Goal: Task Accomplishment & Management: Manage account settings

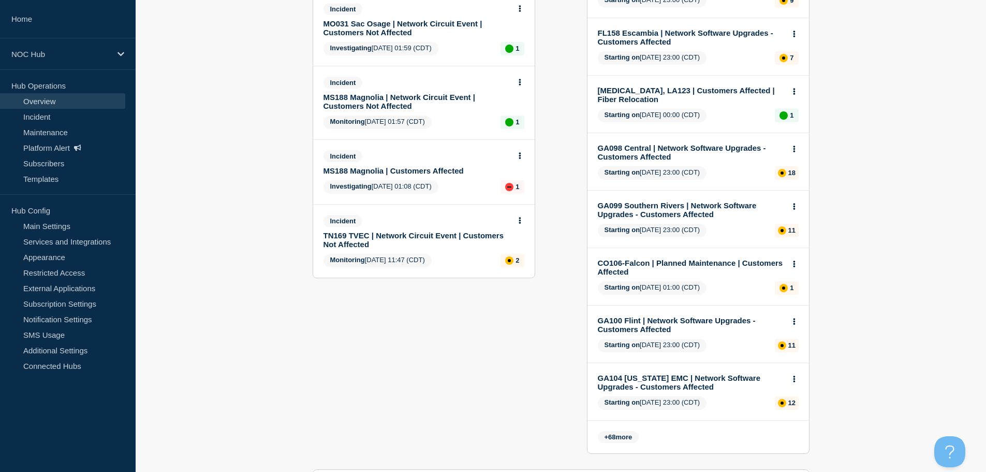
scroll to position [311, 0]
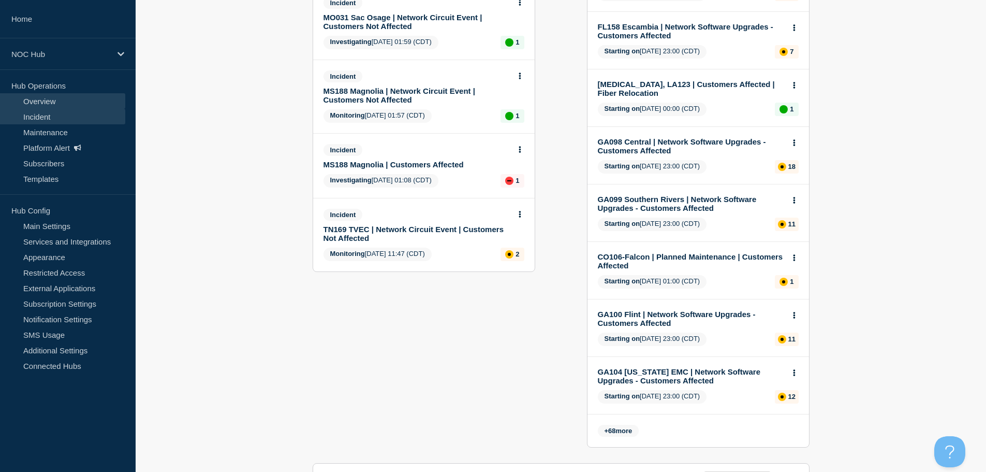
click at [51, 114] on link "Incident" at bounding box center [62, 117] width 125 height 16
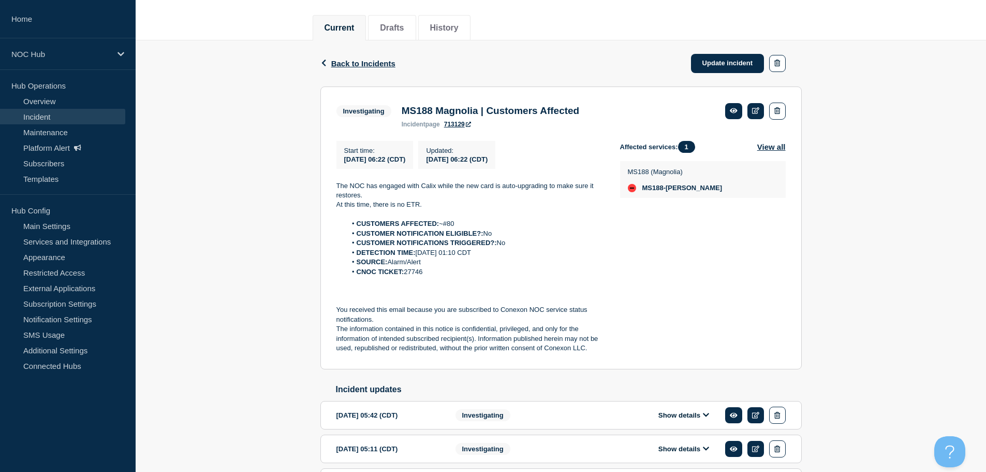
scroll to position [207, 0]
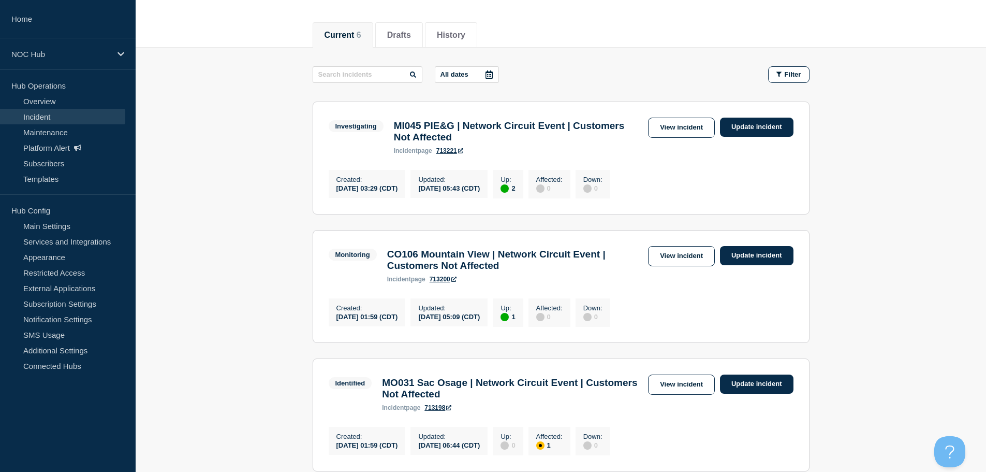
scroll to position [90, 0]
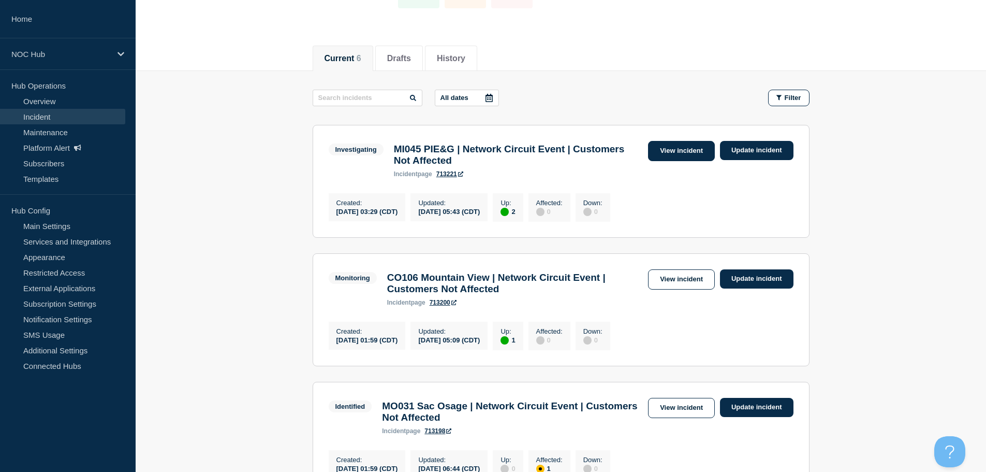
click at [695, 156] on link "View incident" at bounding box center [681, 151] width 67 height 20
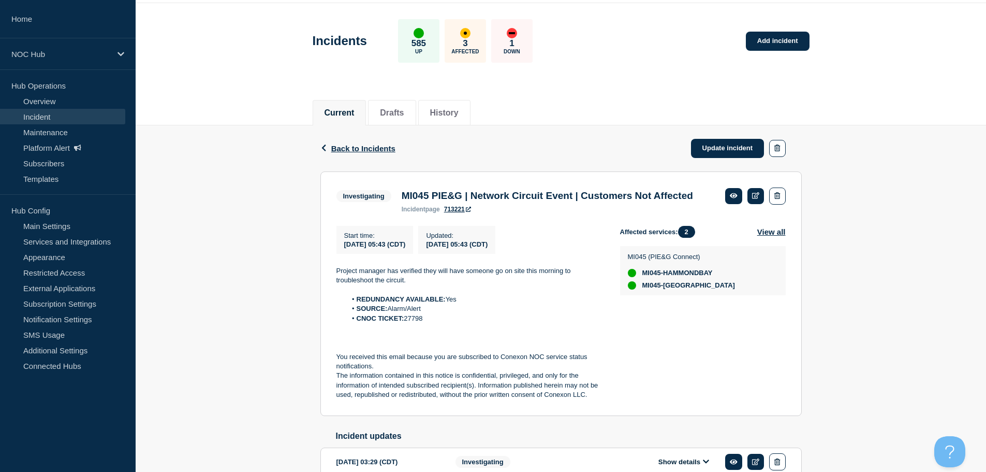
scroll to position [52, 0]
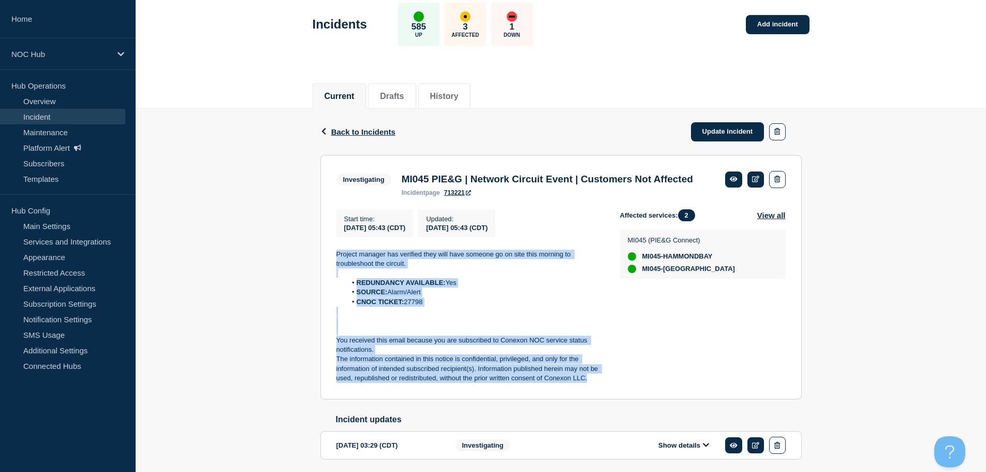
drag, startPoint x: 597, startPoint y: 396, endPoint x: 337, endPoint y: 267, distance: 289.7
click at [337, 267] on div "Start time : 2025-09-10 05:43 (CDT) Updated : 2025-09-10 05:43 (CDT) Project ma…" at bounding box center [479, 296] width 284 height 174
copy div "Project manager has verified they will have someone go on site this morning to …"
click at [727, 134] on link "Update incident" at bounding box center [728, 131] width 74 height 19
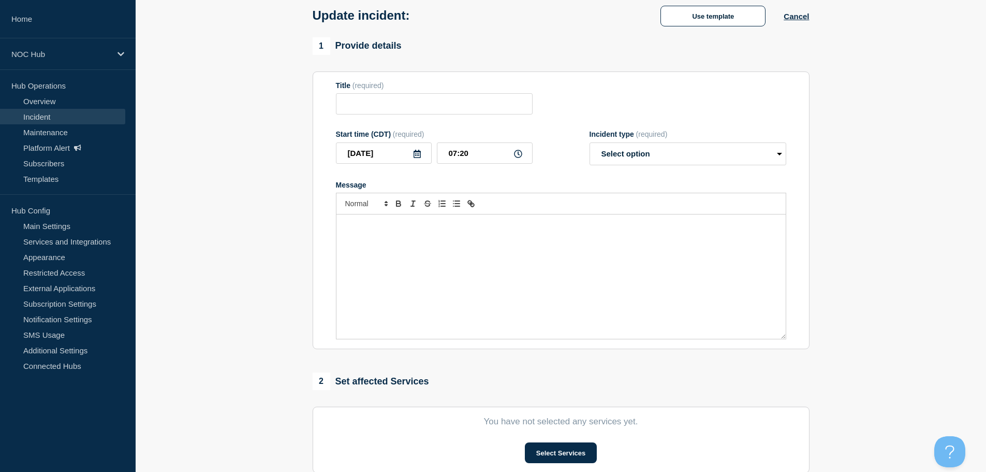
type input "MI045 PIE&G | Network Circuit Event | Customers Not Affected"
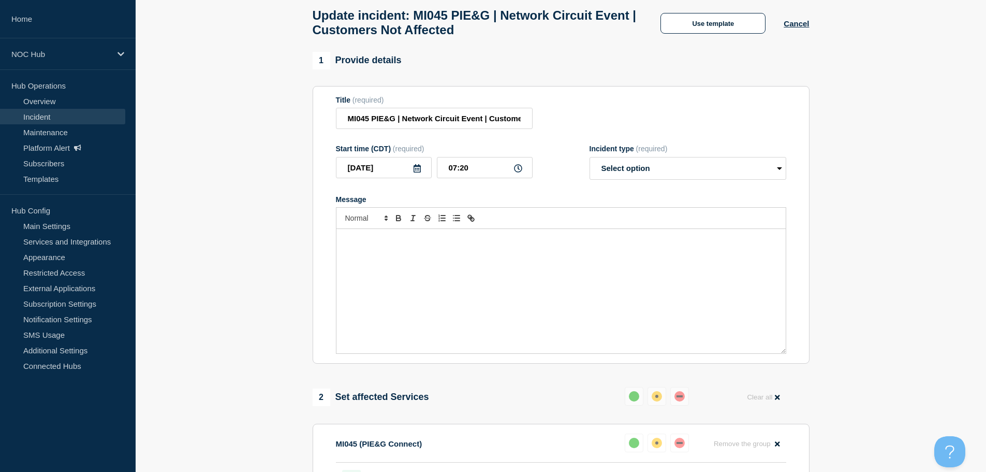
click at [447, 260] on div "Message" at bounding box center [561, 291] width 449 height 124
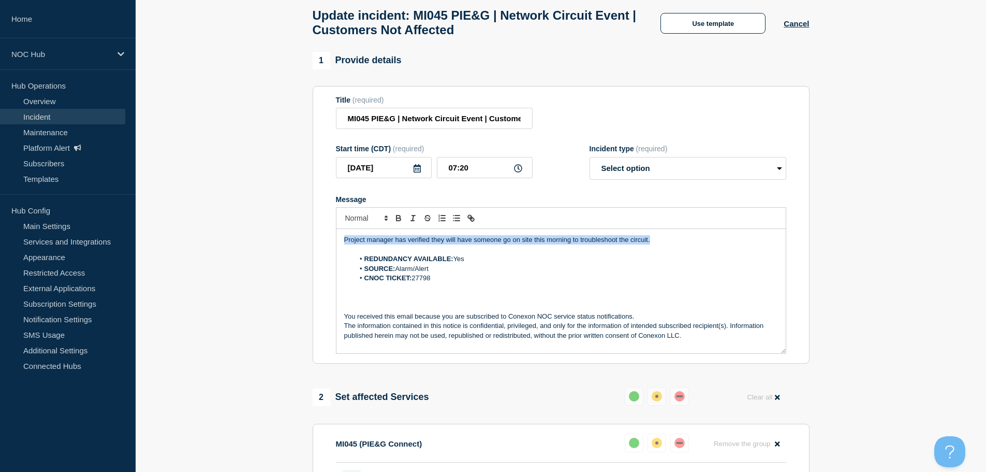
drag, startPoint x: 667, startPoint y: 240, endPoint x: 330, endPoint y: 240, distance: 337.6
click at [330, 240] on section "Title (required) MI045 PIE&G | Network Circuit Event | Customers Not Affected S…" at bounding box center [561, 225] width 497 height 278
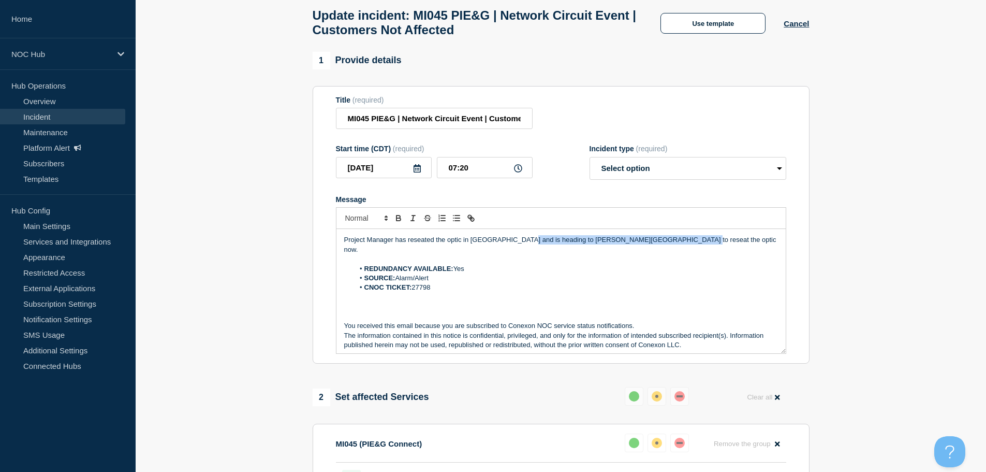
drag, startPoint x: 686, startPoint y: 245, endPoint x: 518, endPoint y: 246, distance: 168.3
click at [518, 246] on p "Project Manager has reseated the optic in Millersburg and is heading to Hammond…" at bounding box center [561, 244] width 434 height 19
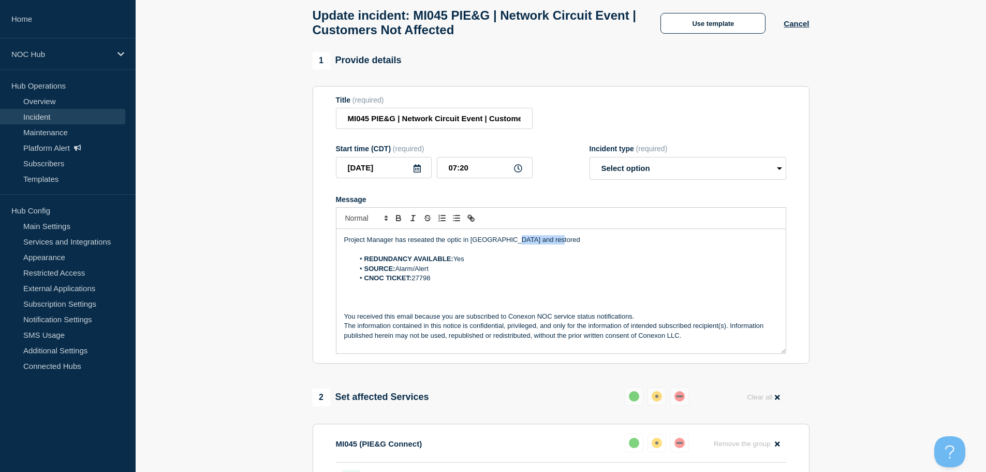
drag, startPoint x: 549, startPoint y: 244, endPoint x: 505, endPoint y: 242, distance: 44.6
click at [505, 242] on p "Project Manager has reseated the optic in Millersburg and restored" at bounding box center [561, 239] width 434 height 9
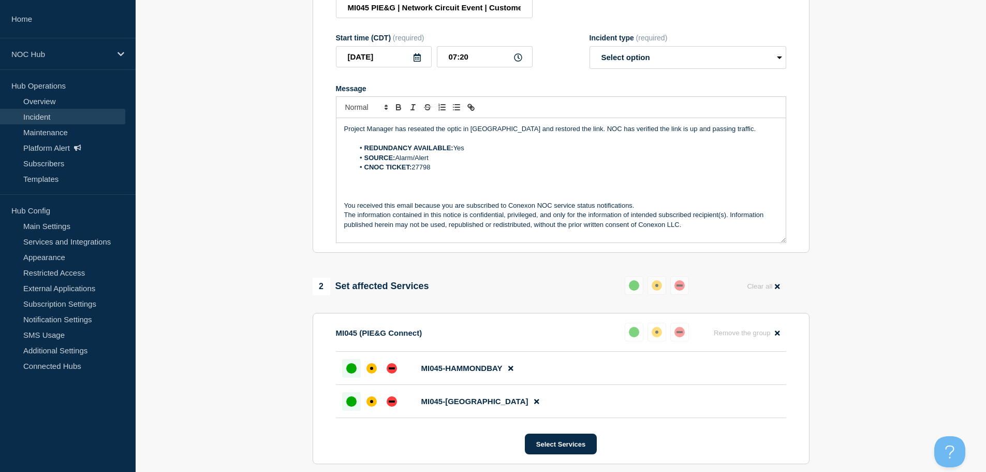
scroll to position [52, 0]
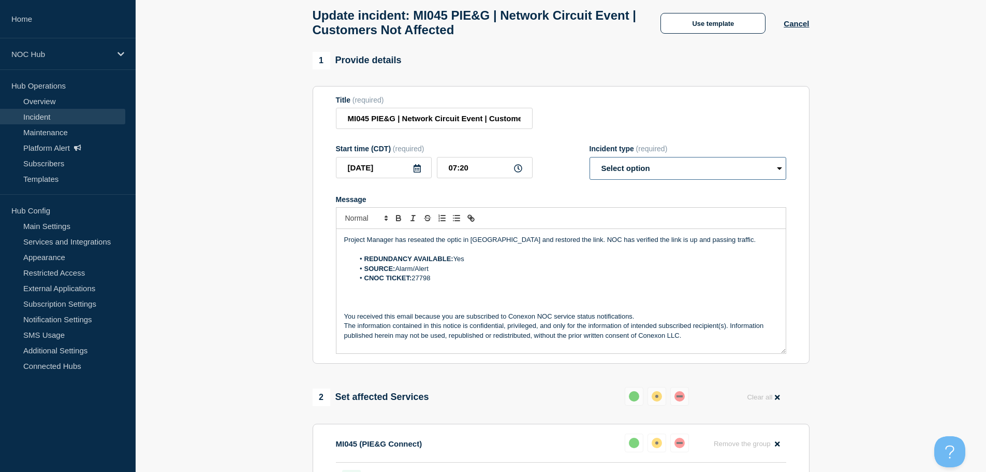
drag, startPoint x: 654, startPoint y: 167, endPoint x: 646, endPoint y: 182, distance: 17.2
click at [654, 167] on select "Select option Investigating Identified Monitoring Resolved" at bounding box center [688, 168] width 197 height 23
select select "resolved"
click at [590, 162] on select "Select option Investigating Identified Monitoring Resolved" at bounding box center [688, 168] width 197 height 23
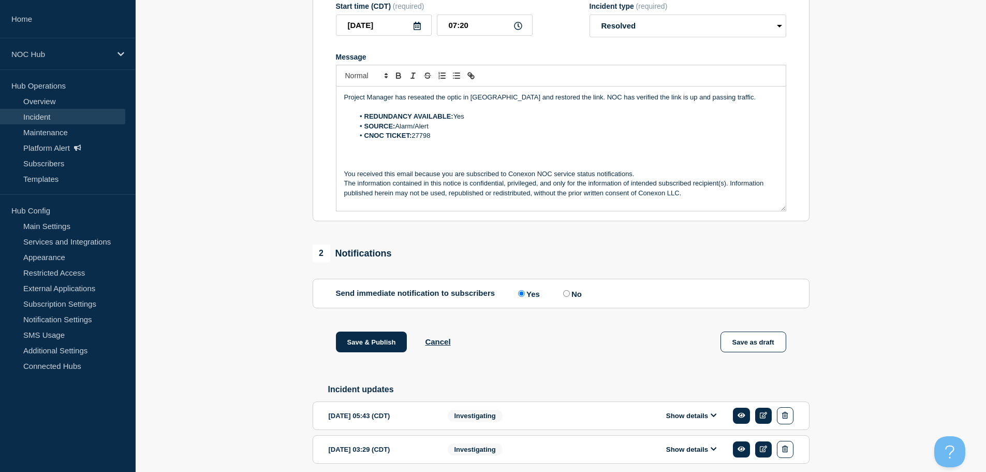
scroll to position [242, 0]
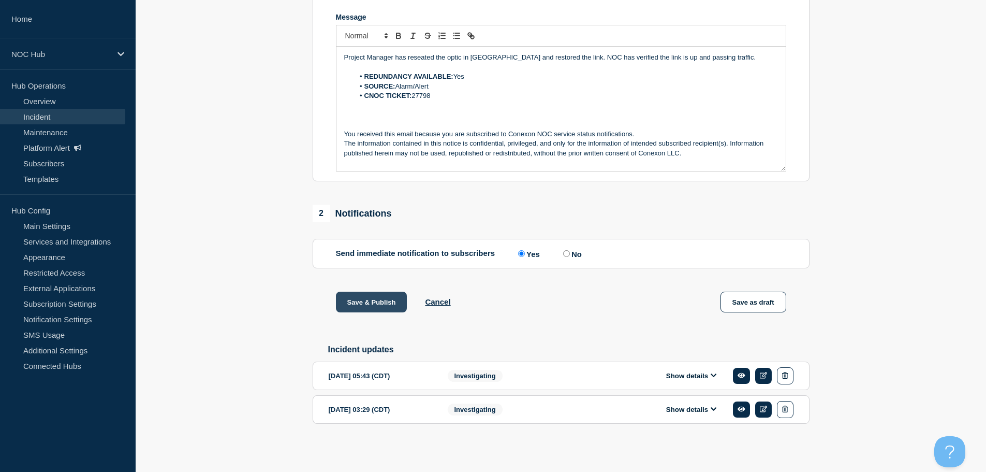
click at [376, 299] on button "Save & Publish" at bounding box center [371, 302] width 71 height 21
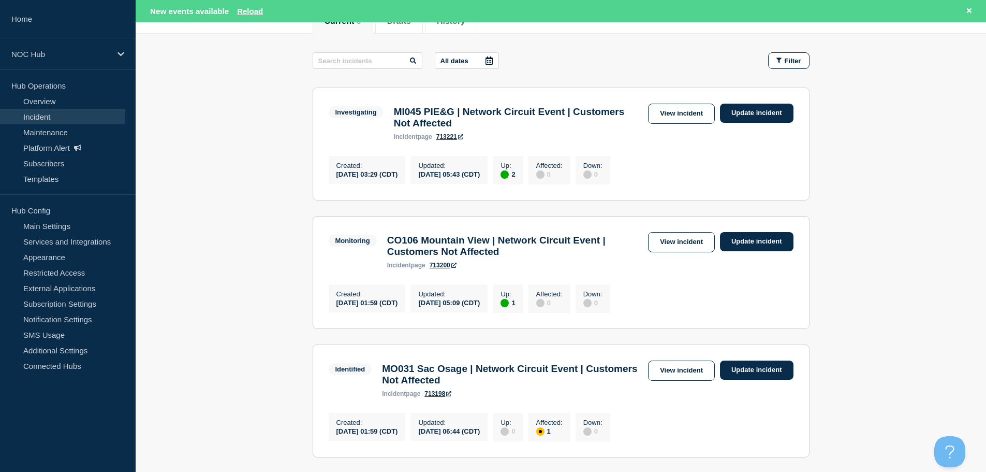
scroll to position [155, 0]
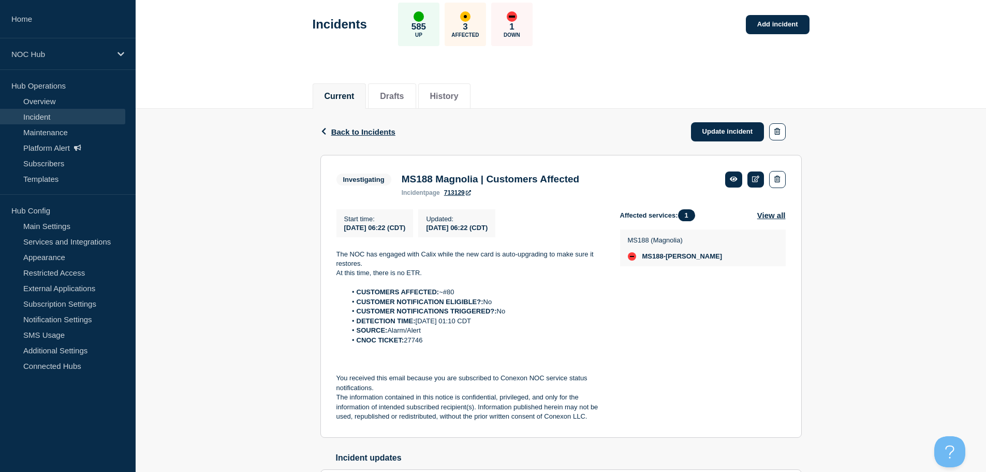
scroll to position [104, 0]
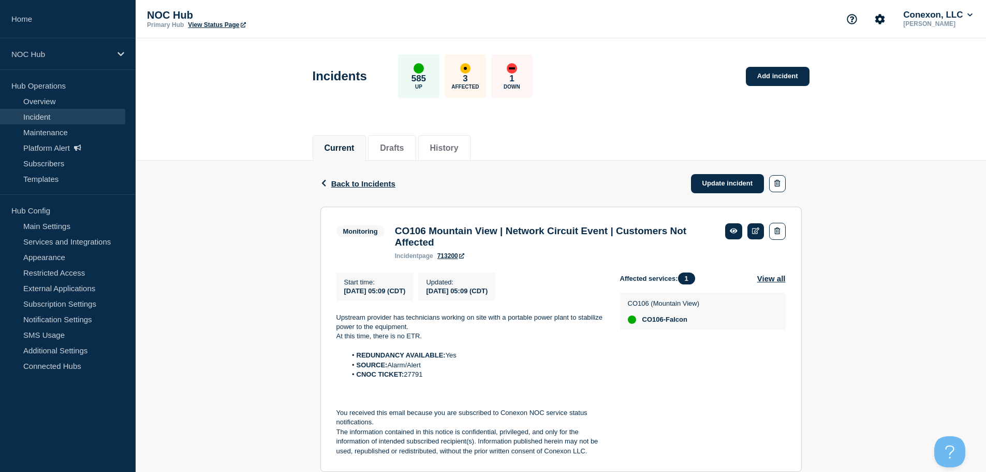
drag, startPoint x: 901, startPoint y: 134, endPoint x: 890, endPoint y: 133, distance: 12.0
click at [901, 134] on div "Current Drafts History" at bounding box center [561, 143] width 851 height 36
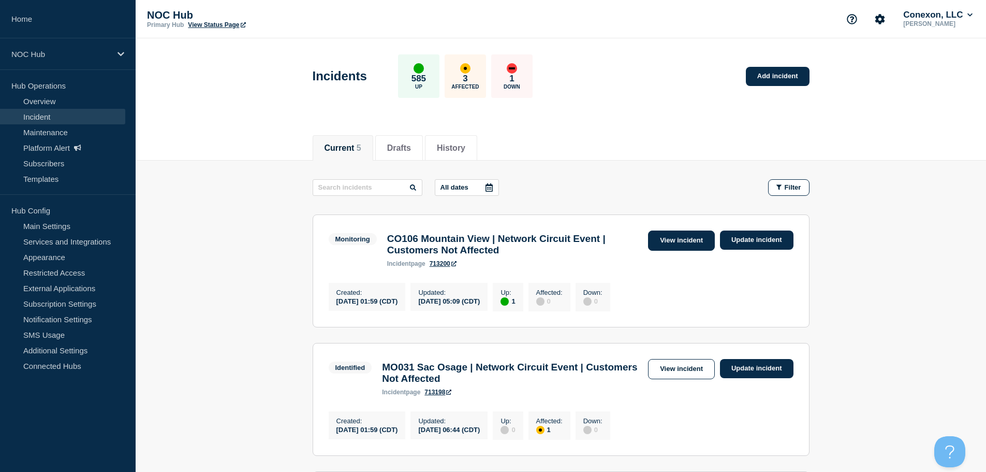
click at [673, 240] on link "View incident" at bounding box center [681, 240] width 67 height 20
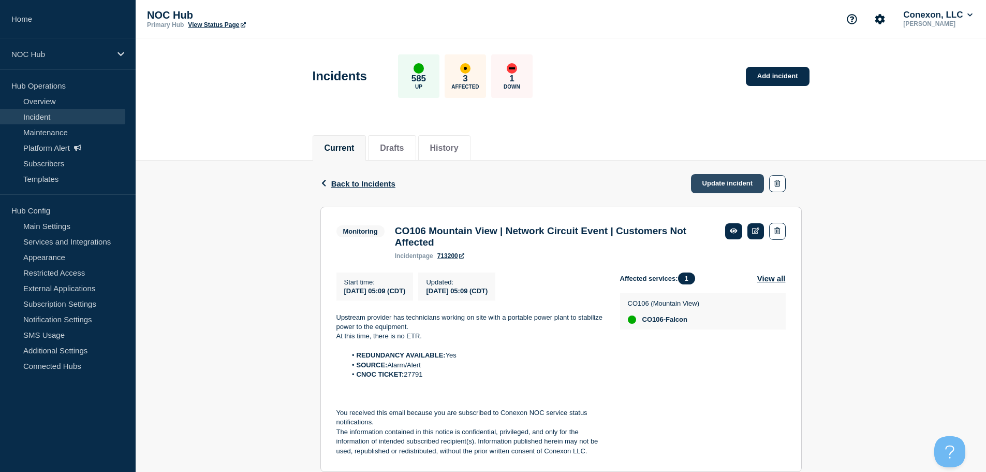
click at [741, 188] on link "Update incident" at bounding box center [728, 183] width 74 height 19
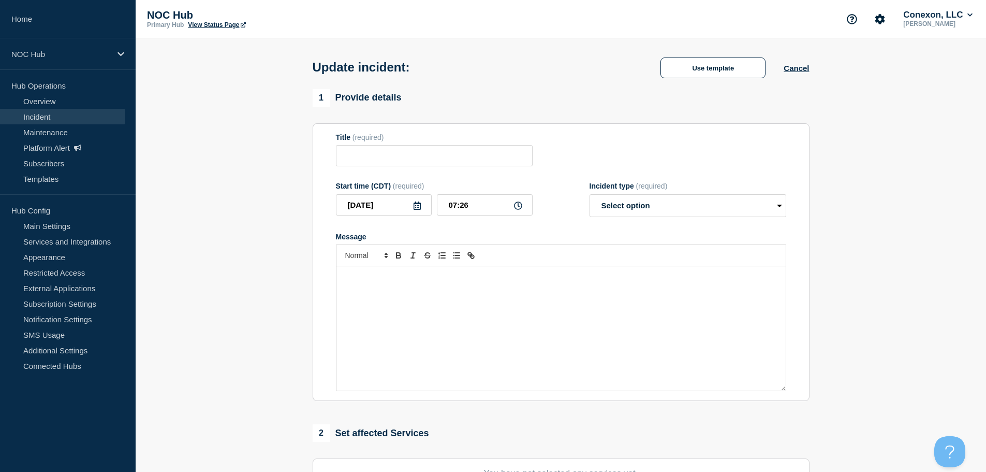
type input "CO106 Mountain View | Network Circuit Event | Customers Not Affected"
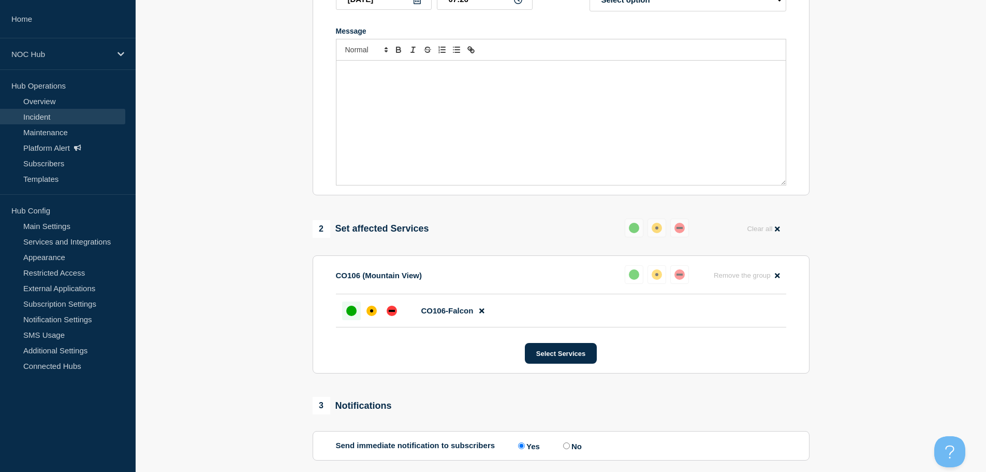
scroll to position [454, 0]
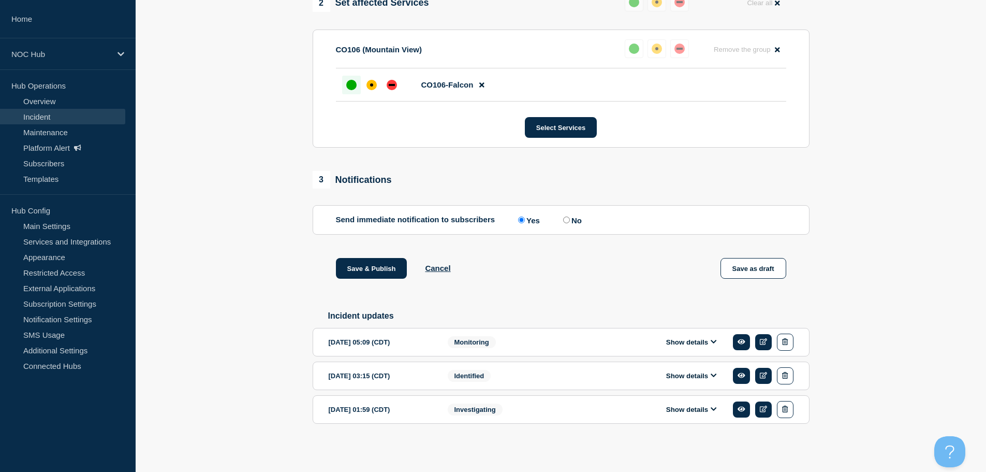
click at [676, 341] on button "Show details" at bounding box center [691, 342] width 57 height 9
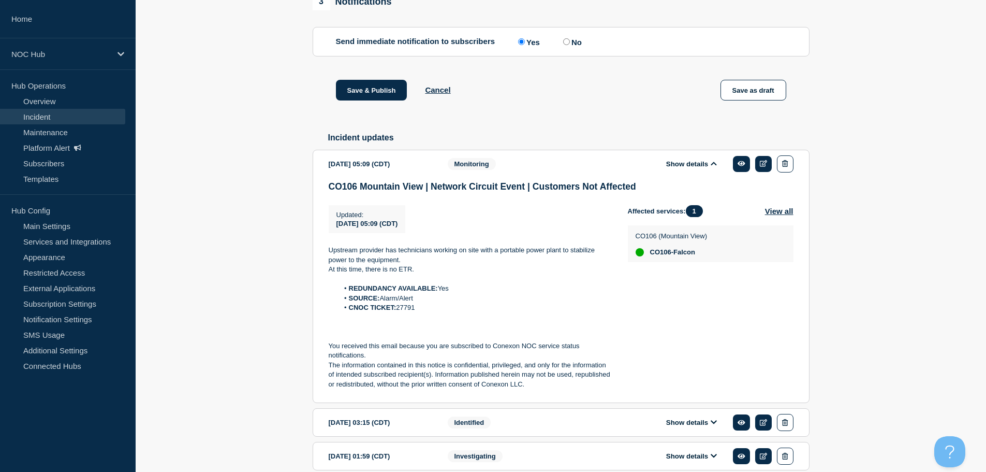
scroll to position [661, 0]
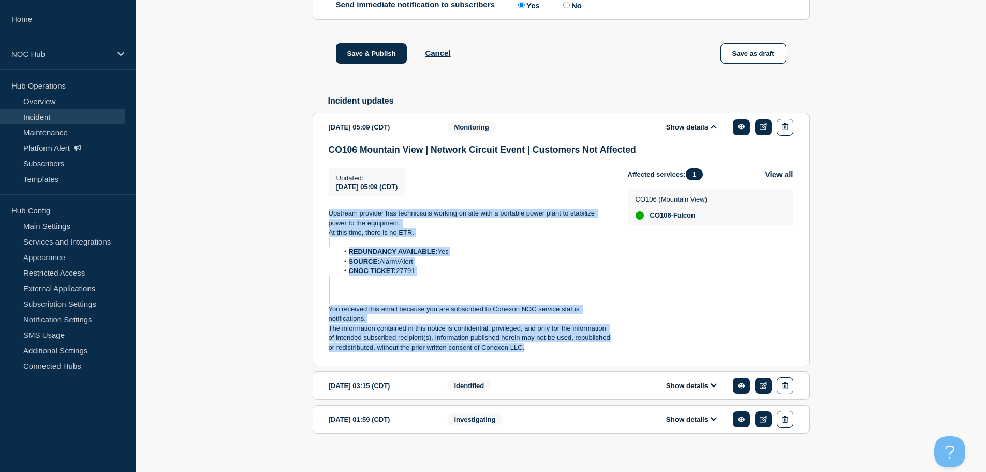
drag, startPoint x: 531, startPoint y: 357, endPoint x: 322, endPoint y: 216, distance: 252.3
click at [322, 216] on section "[DATE] 05:09 (CDT) Show details Monitoring CO106 Mountain View | Network Circui…" at bounding box center [561, 239] width 497 height 253
copy div "Upstream provider has technicians working on site with a portable power plant t…"
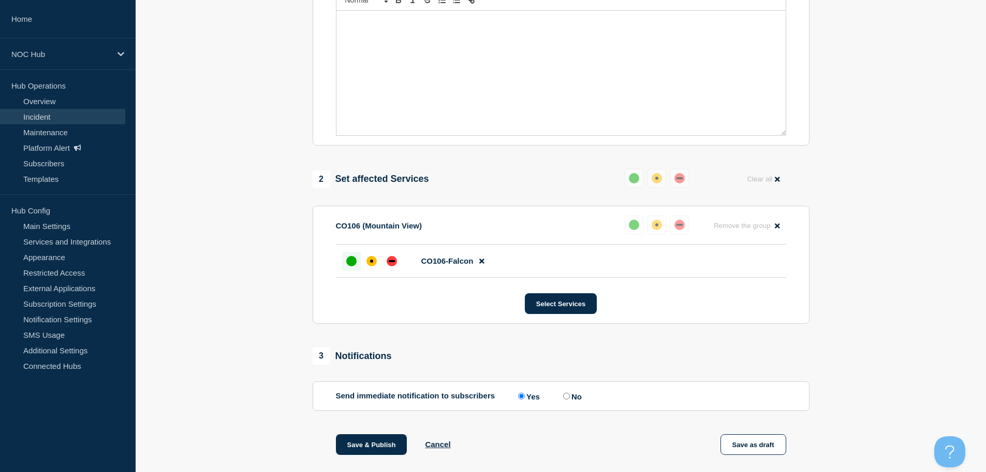
scroll to position [91, 0]
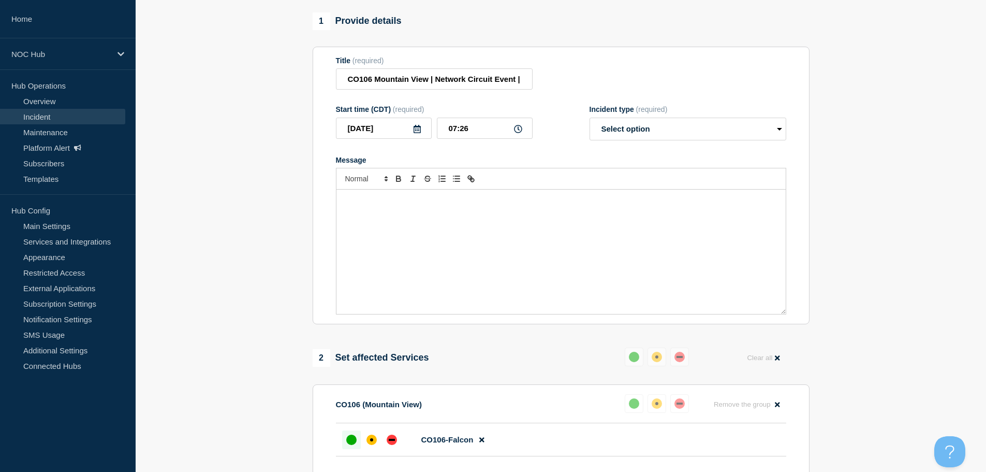
click at [368, 205] on p "Message" at bounding box center [561, 200] width 434 height 9
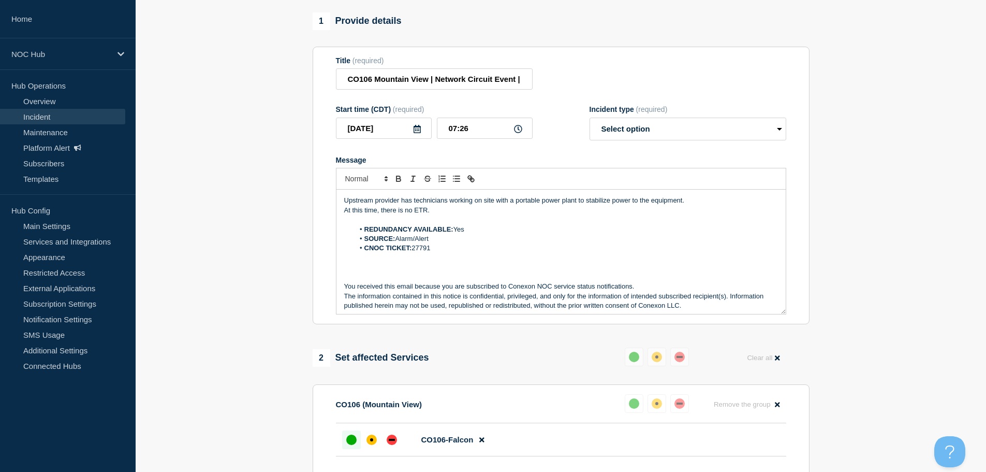
click at [402, 201] on p "Upstream provider has technicians working on site with a portable power plant t…" at bounding box center [561, 200] width 434 height 9
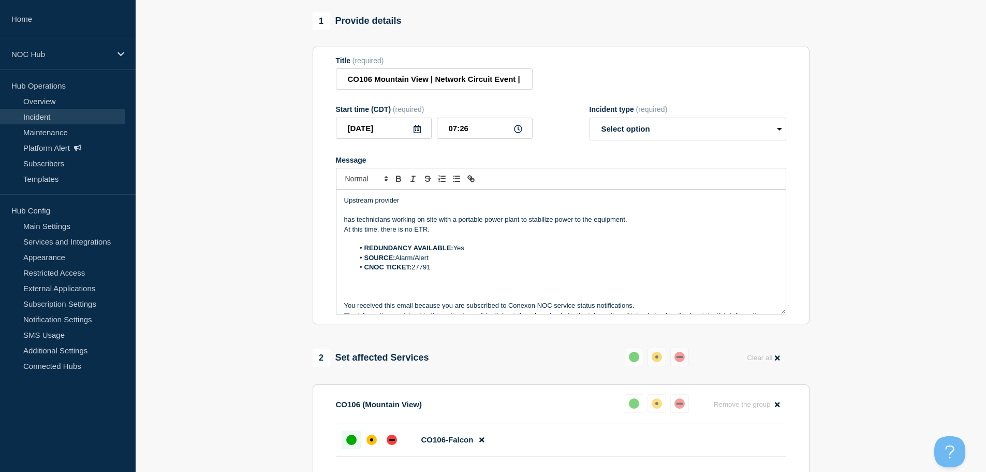
click at [421, 205] on p "Upstream provider" at bounding box center [561, 200] width 434 height 9
drag, startPoint x: 462, startPoint y: 207, endPoint x: 401, endPoint y: 201, distance: 61.8
click at [401, 201] on p "Upstream provider has confirmed" at bounding box center [561, 200] width 434 height 9
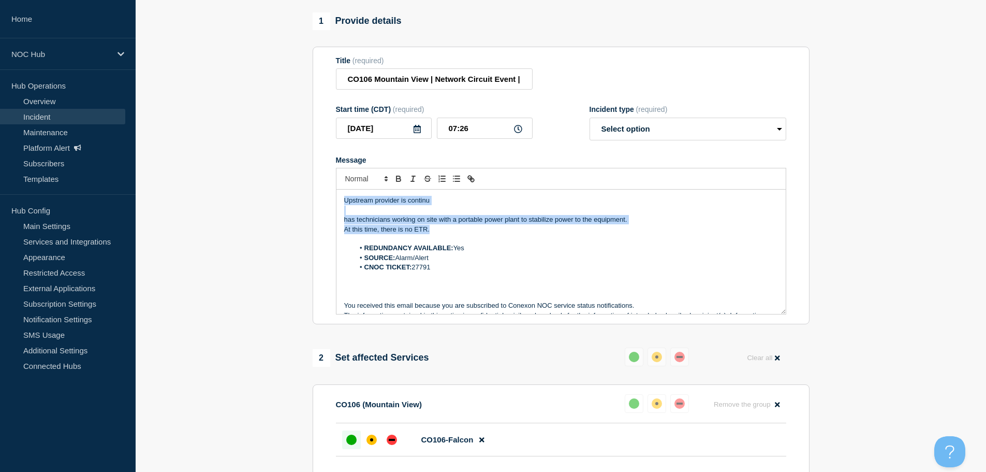
drag, startPoint x: 438, startPoint y: 237, endPoint x: 323, endPoint y: 186, distance: 126.1
click at [323, 186] on section "Title (required) CO106 Mountain View | Network Circuit Event | Customers Not Af…" at bounding box center [561, 186] width 497 height 278
click at [447, 205] on p "Upstream provider is continu" at bounding box center [561, 200] width 434 height 9
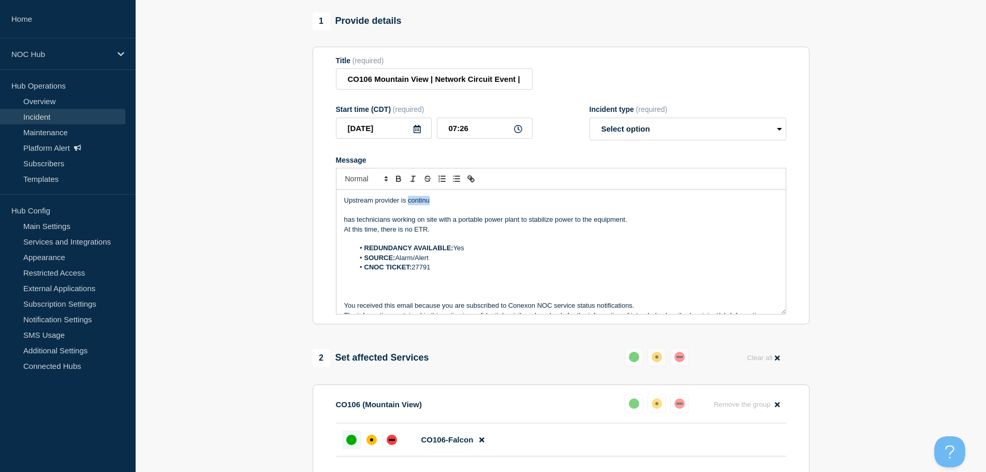
drag, startPoint x: 442, startPoint y: 207, endPoint x: 408, endPoint y: 204, distance: 34.8
click at [408, 204] on p "Upstream provider is continu" at bounding box center [561, 200] width 434 height 9
click at [443, 203] on p "Upstream provider is confirmed power to the equipment has stabilized, and effor…" at bounding box center [561, 200] width 434 height 9
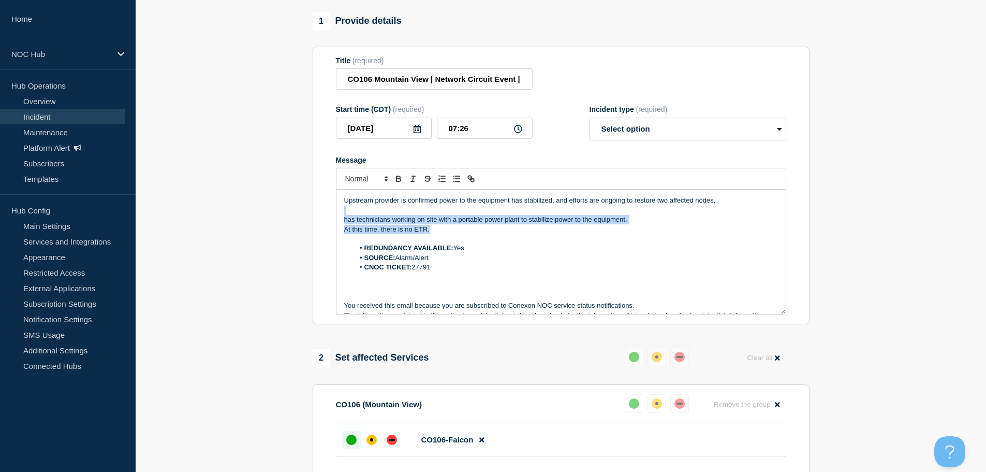
drag, startPoint x: 398, startPoint y: 215, endPoint x: 450, endPoint y: 232, distance: 54.5
click at [450, 232] on div "Upstream provider is confirmed power to the equipment has stabilized, and effor…" at bounding box center [561, 252] width 449 height 124
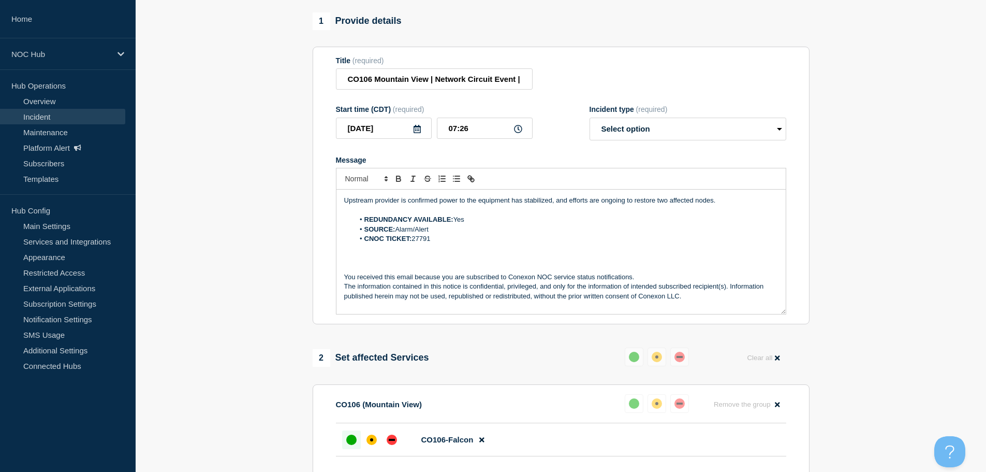
click at [734, 199] on div "Upstream provider is confirmed power to the equipment has stabilized, and effor…" at bounding box center [561, 252] width 449 height 124
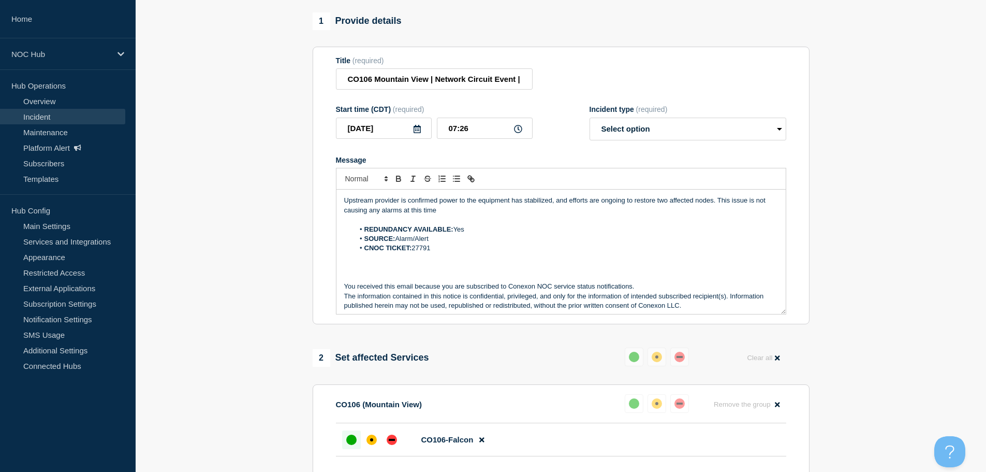
click at [613, 212] on p "Upstream provider is confirmed power to the equipment has stabilized, and effor…" at bounding box center [561, 205] width 434 height 19
drag, startPoint x: 588, startPoint y: 215, endPoint x: 719, endPoint y: 202, distance: 131.6
click at [719, 202] on p "Upstream provider is confirmed power to the equipment has stabilized, and effor…" at bounding box center [561, 205] width 434 height 19
drag, startPoint x: 491, startPoint y: 217, endPoint x: 719, endPoint y: 204, distance: 227.7
click at [719, 204] on p "Upstream provider is confirmed power to the equipment has stabilized, and effor…" at bounding box center [561, 205] width 434 height 19
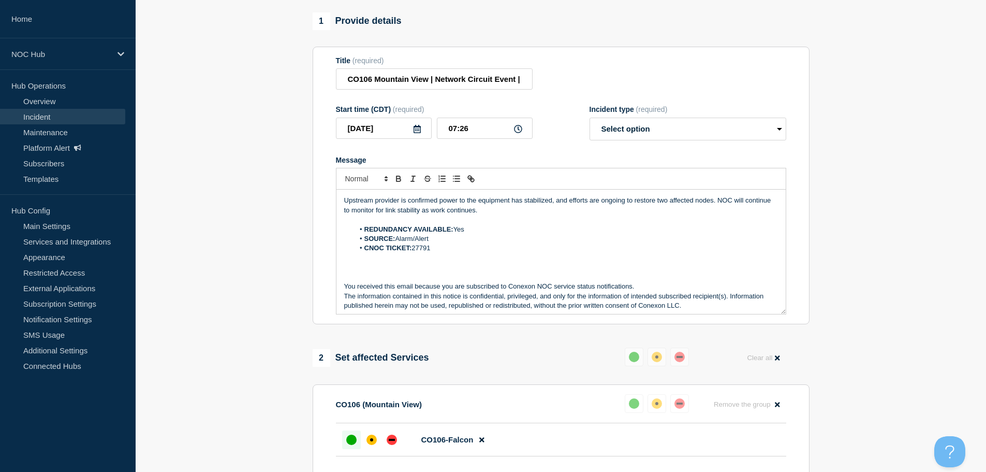
drag, startPoint x: 526, startPoint y: 214, endPoint x: 336, endPoint y: 195, distance: 191.5
click at [336, 195] on div "Upstream provider is confirmed power to the equipment has stabilized, and effor…" at bounding box center [561, 252] width 450 height 125
copy p "Upstream provider is confirmed power to the equipment has stabilized, and effor…"
click at [615, 132] on select "Select option Investigating Identified Monitoring Resolved" at bounding box center [688, 129] width 197 height 23
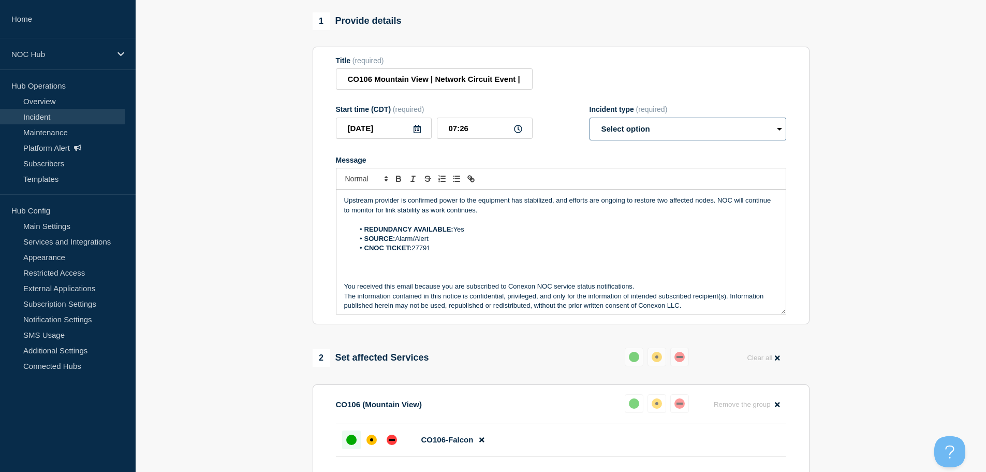
select select "monitoring"
click at [590, 122] on select "Select option Investigating Identified Monitoring Resolved" at bounding box center [688, 129] width 197 height 23
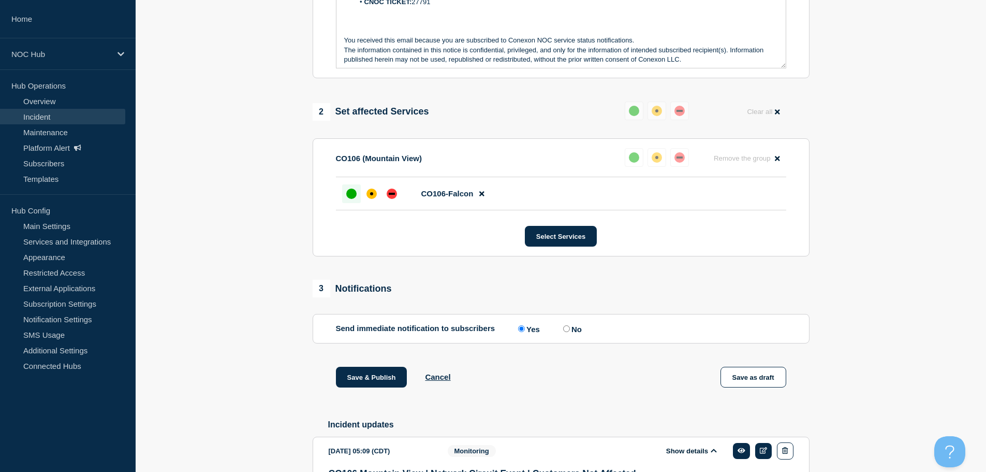
scroll to position [350, 0]
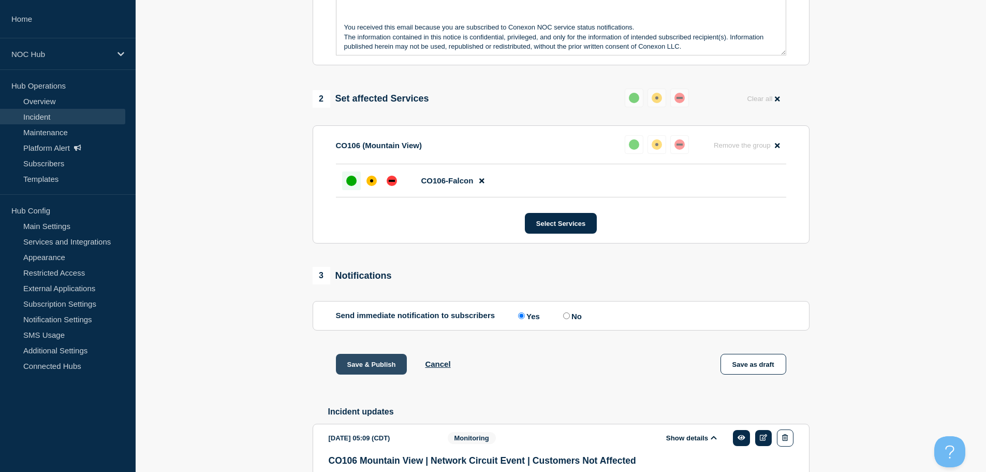
click at [356, 371] on button "Save & Publish" at bounding box center [371, 364] width 71 height 21
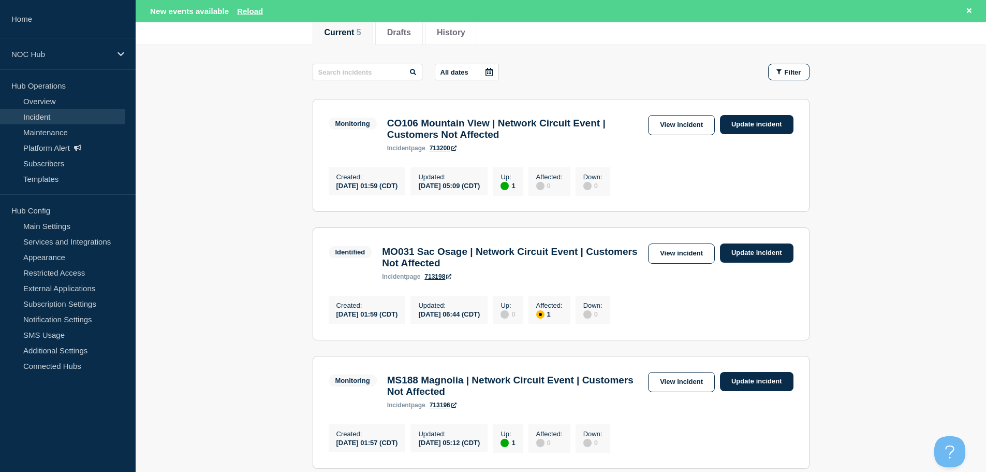
scroll to position [155, 0]
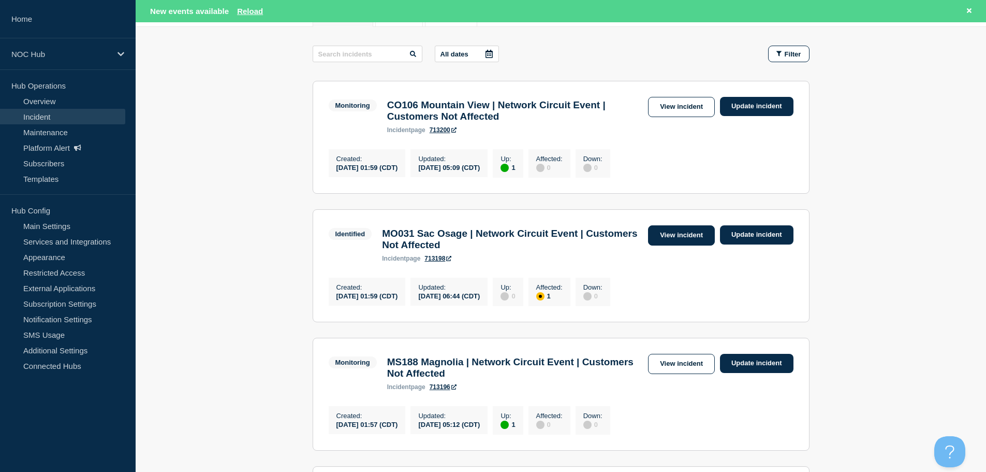
click at [672, 241] on link "View incident" at bounding box center [681, 235] width 67 height 20
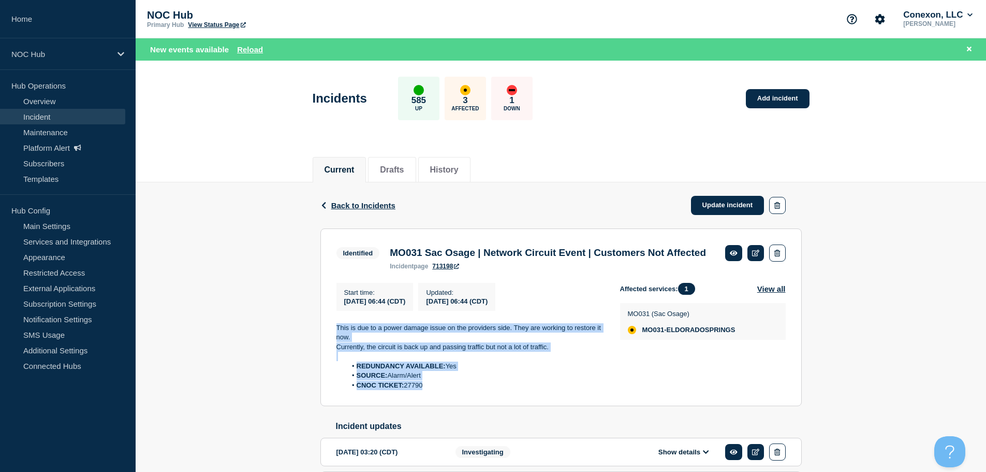
drag, startPoint x: 437, startPoint y: 408, endPoint x: 326, endPoint y: 341, distance: 130.1
click at [326, 341] on section "Identified MO031 Sac Osage | Network Circuit Event | Customers Not Affected inc…" at bounding box center [562, 317] width 482 height 178
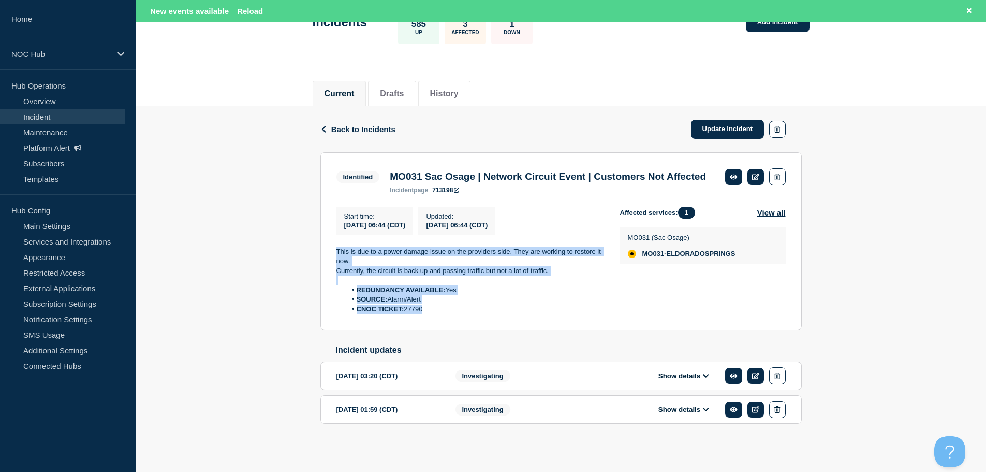
scroll to position [97, 0]
click at [693, 375] on button "Show details" at bounding box center [684, 375] width 57 height 9
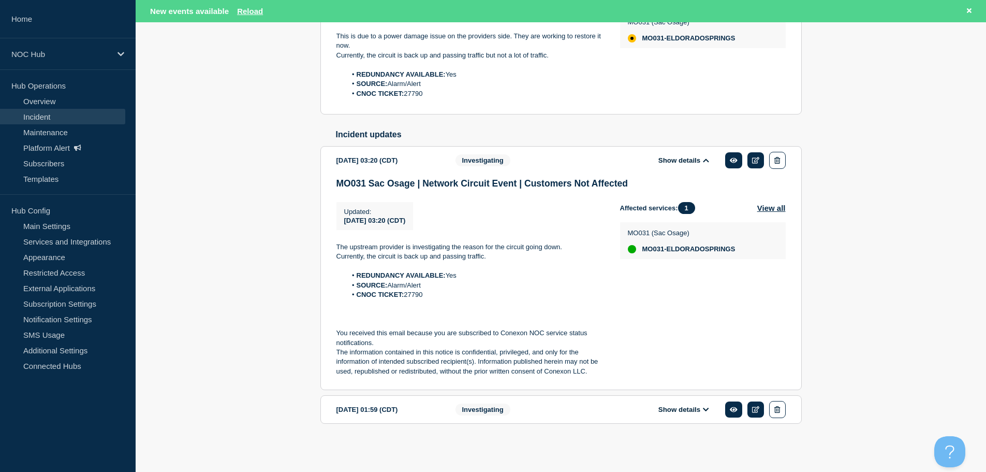
scroll to position [314, 0]
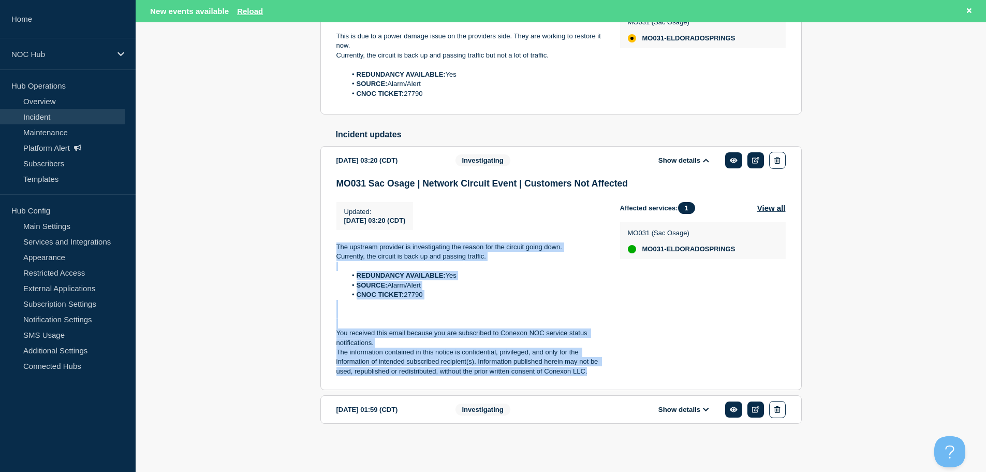
drag, startPoint x: 591, startPoint y: 372, endPoint x: 324, endPoint y: 246, distance: 295.3
click at [324, 246] on section "[DATE] 03:20 (CDT) Show details Investigating MO031 Sac Osage | Network Circuit…" at bounding box center [562, 268] width 482 height 244
copy div "The upstream provider is investigating the reason for the circuit going down. C…"
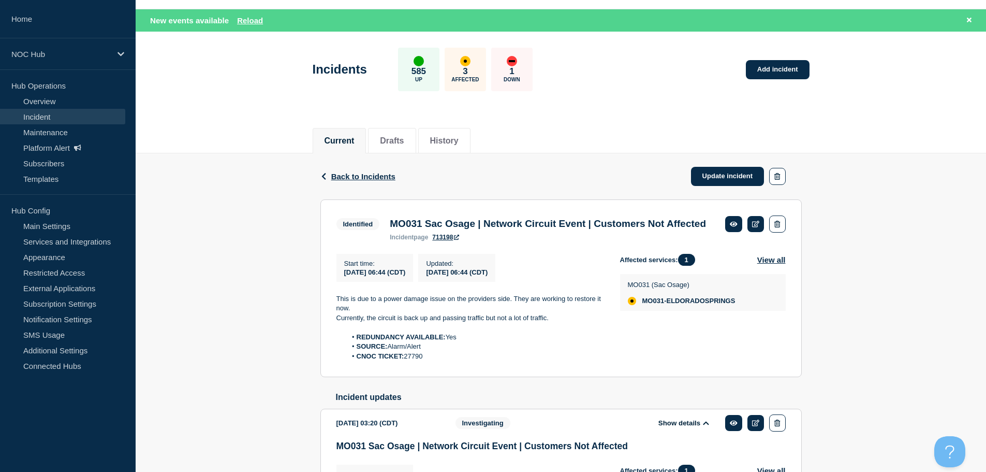
scroll to position [0, 0]
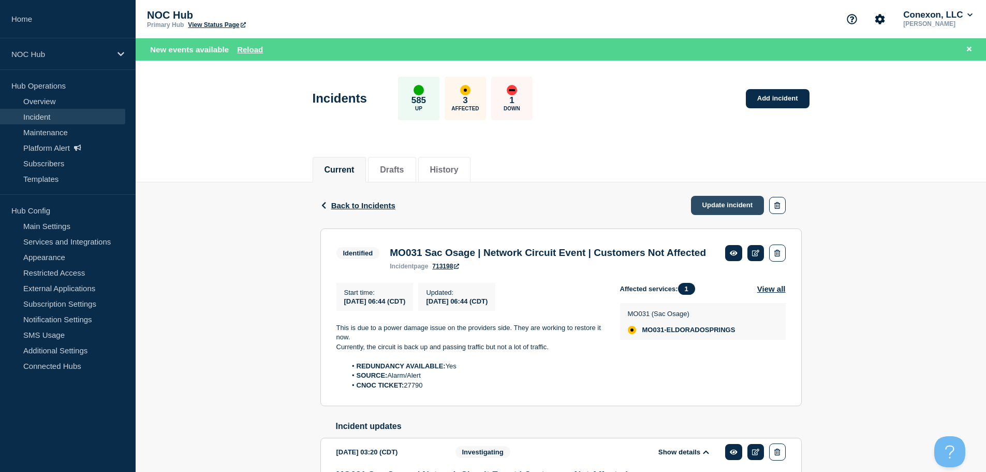
click at [712, 202] on link "Update incident" at bounding box center [728, 205] width 74 height 19
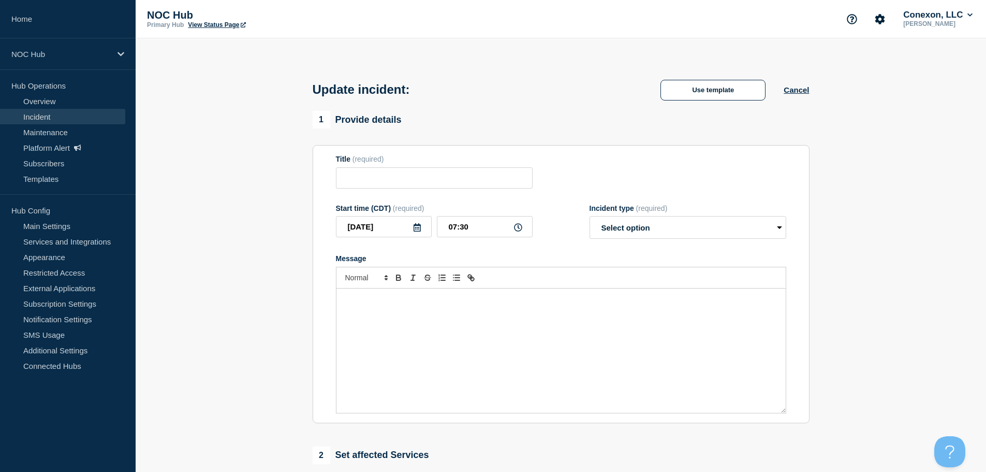
type input "MO031 Sac Osage | Network Circuit Event | Customers Not Affected"
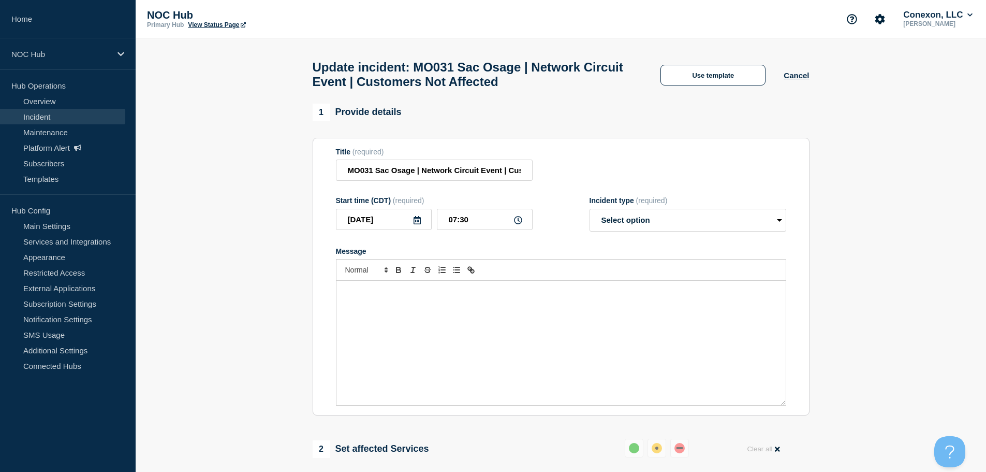
click at [406, 318] on div "Message" at bounding box center [561, 343] width 449 height 124
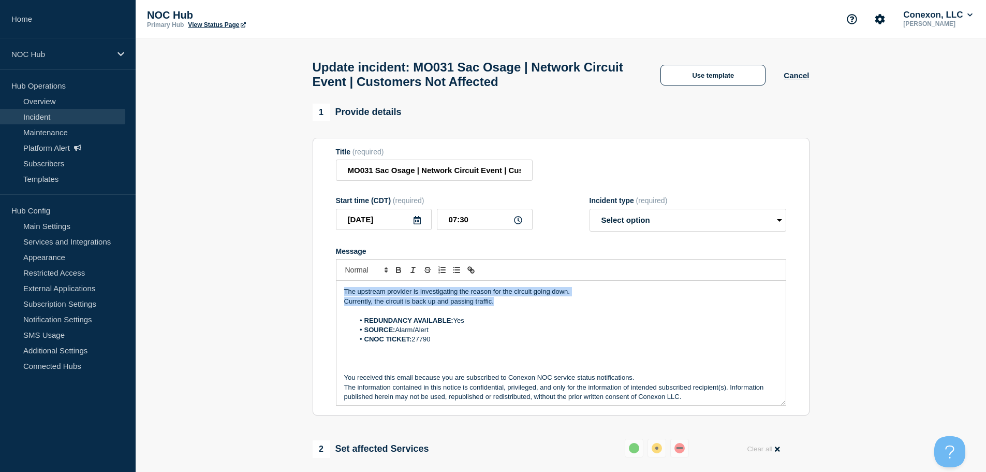
drag, startPoint x: 508, startPoint y: 308, endPoint x: 340, endPoint y: 292, distance: 169.0
click at [340, 292] on div "The upstream provider is investigating the reason for the circuit going down. C…" at bounding box center [561, 343] width 449 height 124
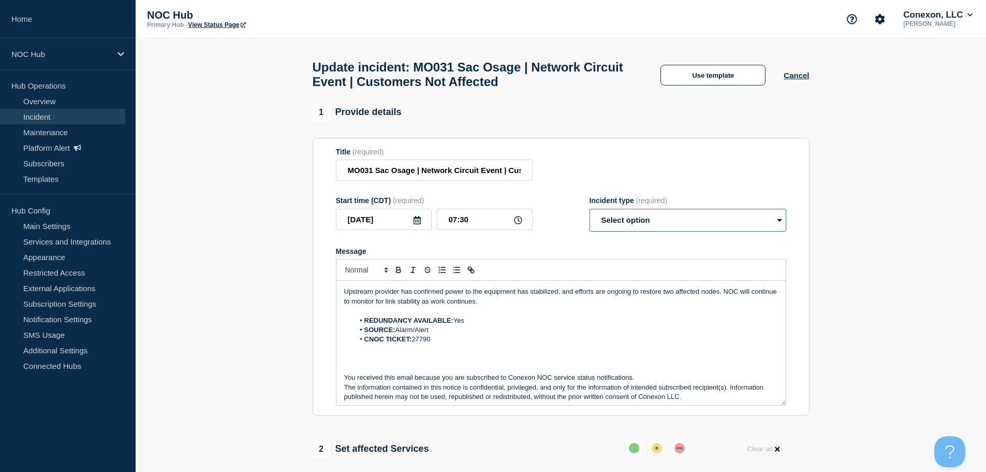
click at [632, 220] on select "Select option Investigating Identified Monitoring Resolved" at bounding box center [688, 220] width 197 height 23
select select "monitoring"
click at [590, 213] on select "Select option Investigating Identified Monitoring Resolved" at bounding box center [688, 220] width 197 height 23
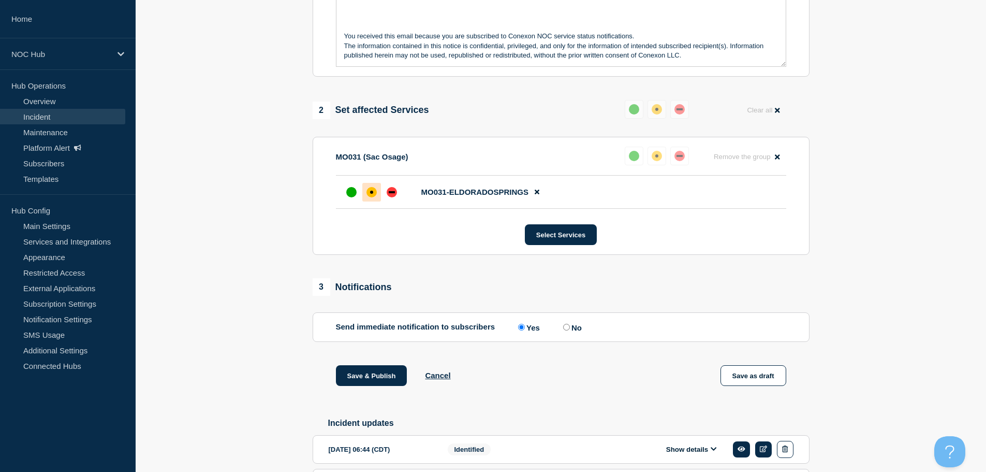
scroll to position [350, 0]
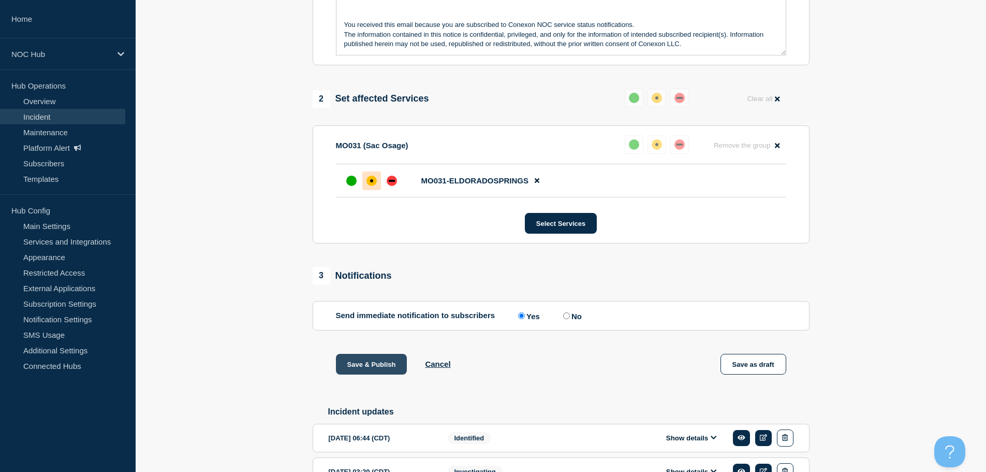
click at [358, 374] on button "Save & Publish" at bounding box center [371, 364] width 71 height 21
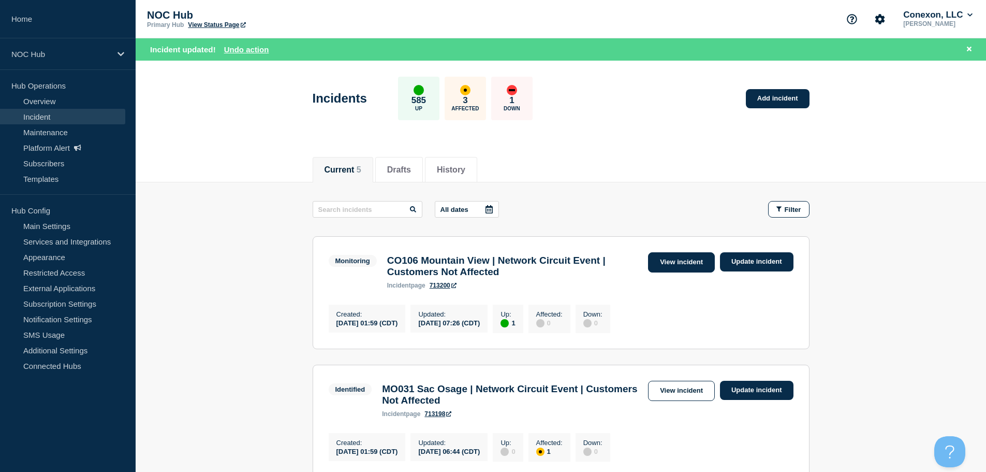
click at [690, 264] on link "View incident" at bounding box center [681, 262] width 67 height 20
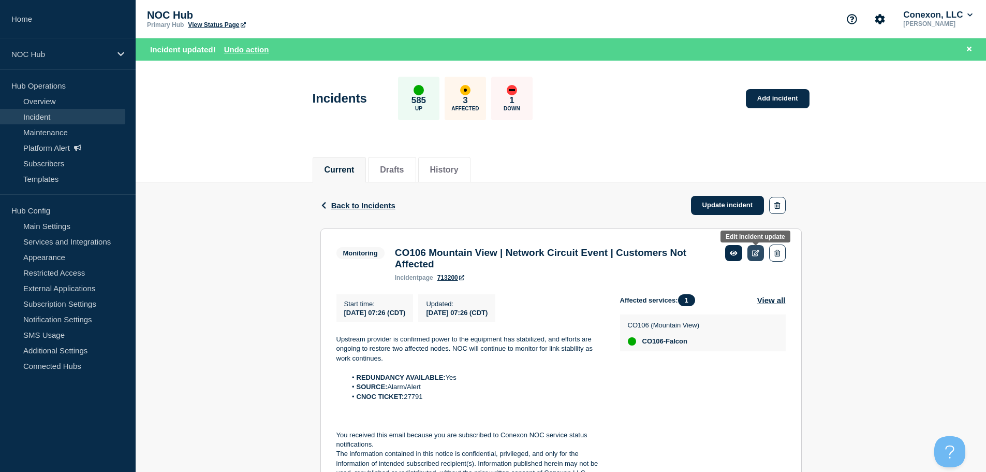
click at [755, 254] on icon at bounding box center [756, 253] width 8 height 7
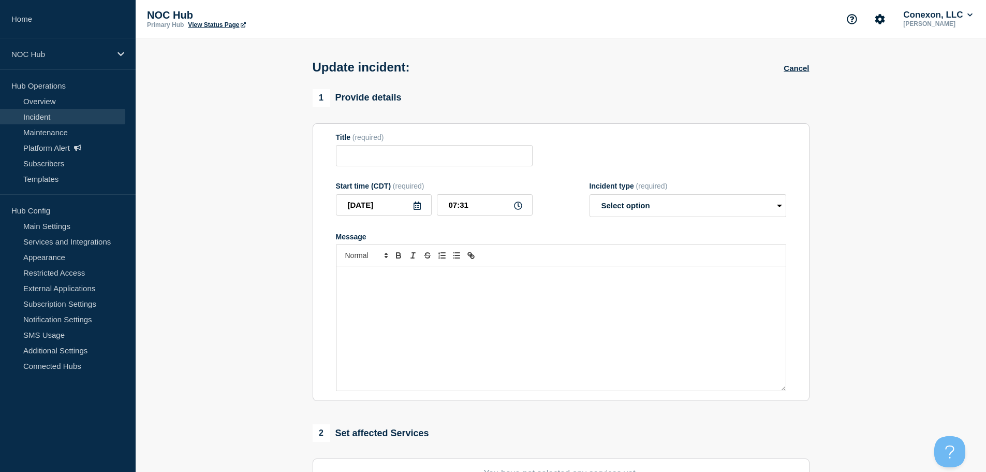
type input "CO106 Mountain View | Network Circuit Event | Customers Not Affected"
type input "07:26"
select select "monitoring"
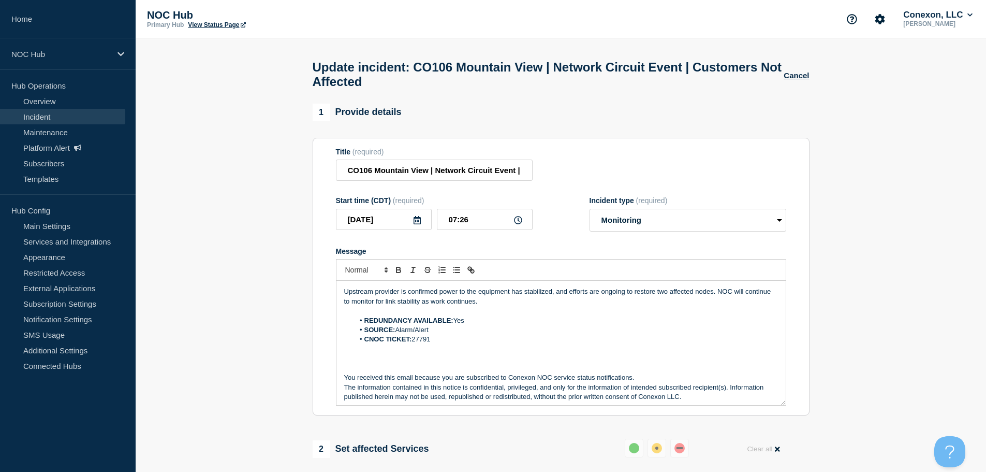
click at [406, 299] on p "Upstream provider is confirmed power to the equipment has stabilized, and effor…" at bounding box center [561, 296] width 434 height 19
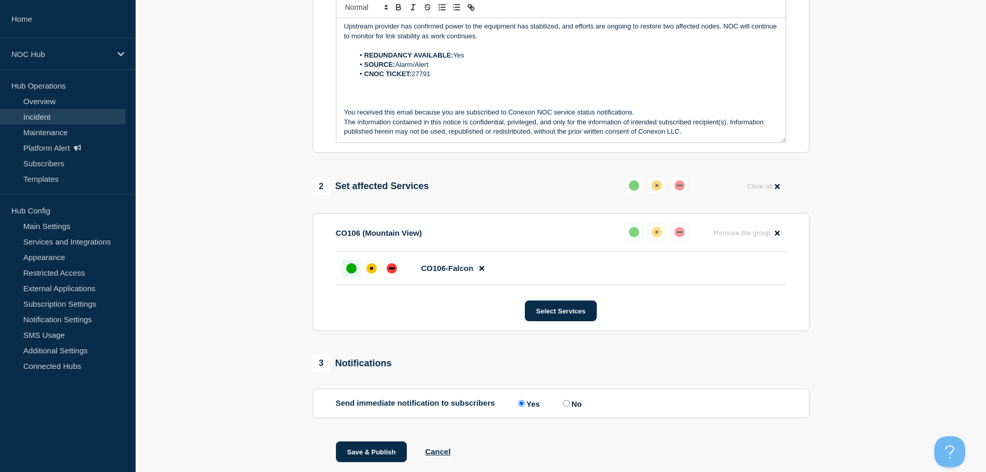
scroll to position [299, 0]
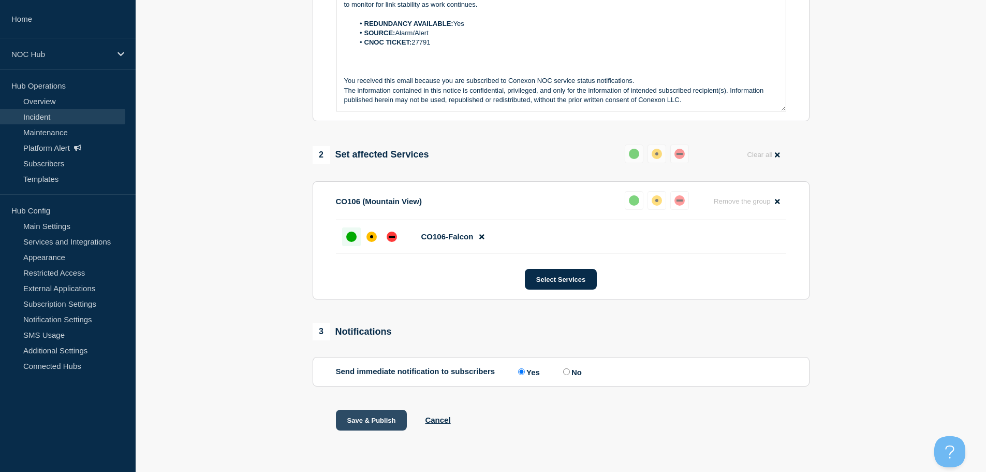
click at [370, 429] on button "Save & Publish" at bounding box center [371, 420] width 71 height 21
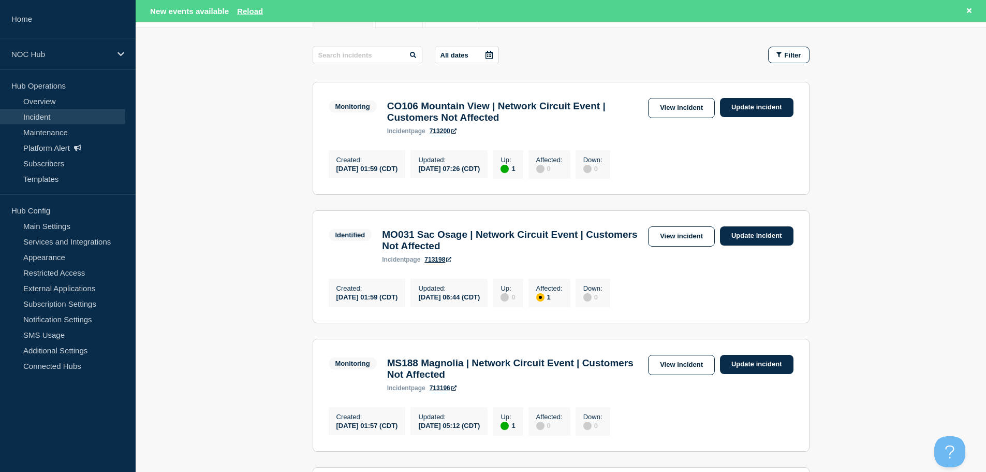
scroll to position [207, 0]
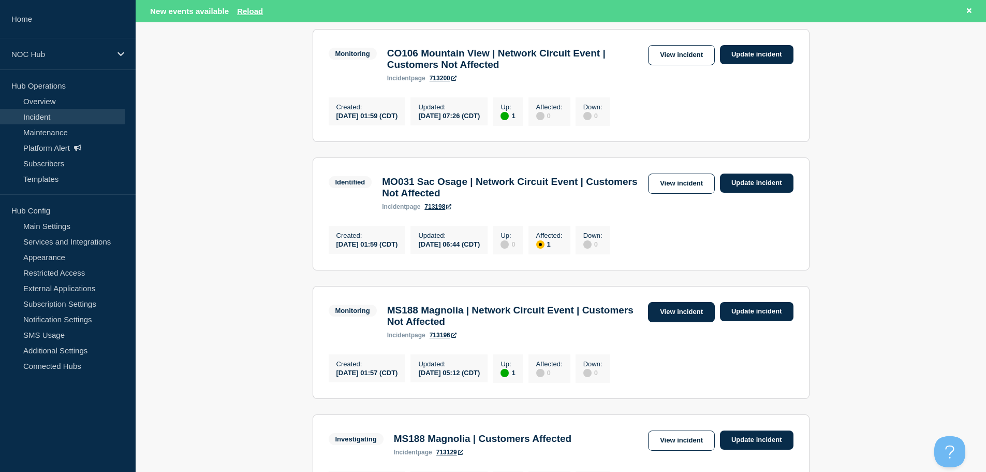
click at [689, 322] on link "View incident" at bounding box center [681, 312] width 67 height 20
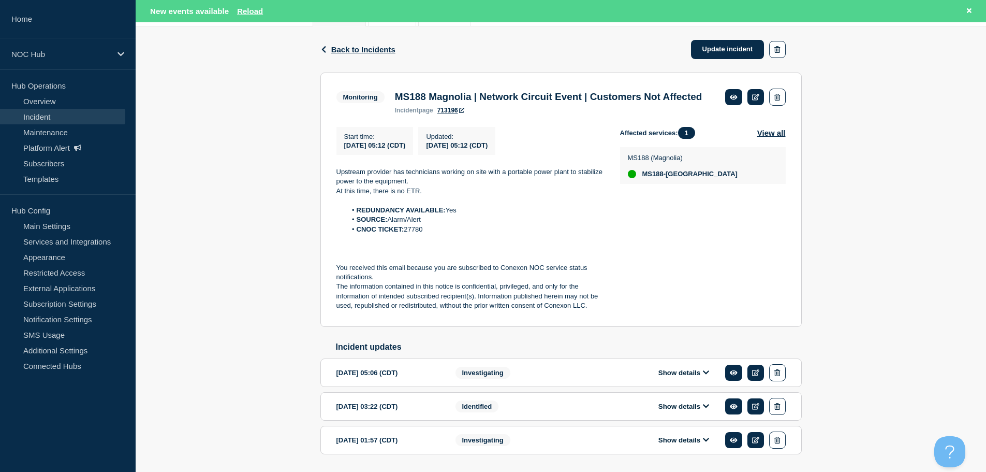
scroll to position [207, 0]
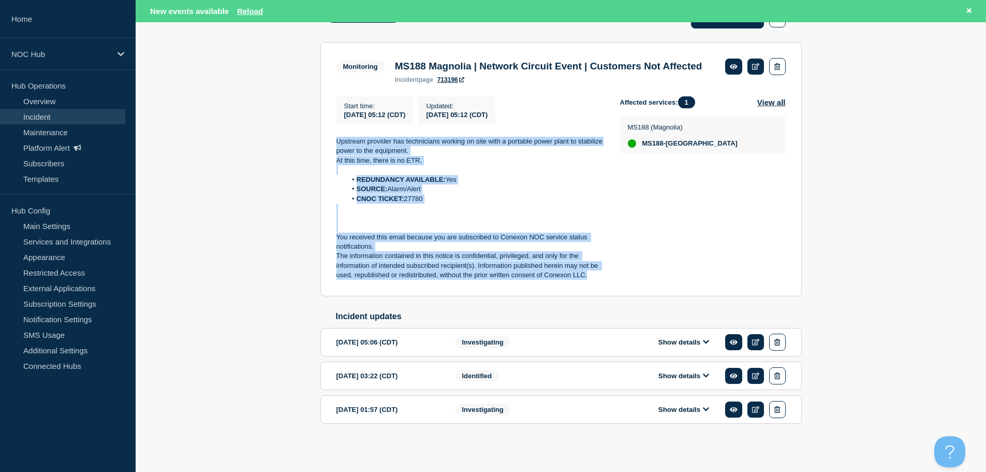
drag, startPoint x: 594, startPoint y: 272, endPoint x: 328, endPoint y: 137, distance: 298.0
click at [328, 137] on section "Monitoring MS188 Magnolia | Network Circuit Event | Customers Not Affected inci…" at bounding box center [562, 169] width 482 height 254
copy div "Upstream provider has technicians working on site with a portable power plant t…"
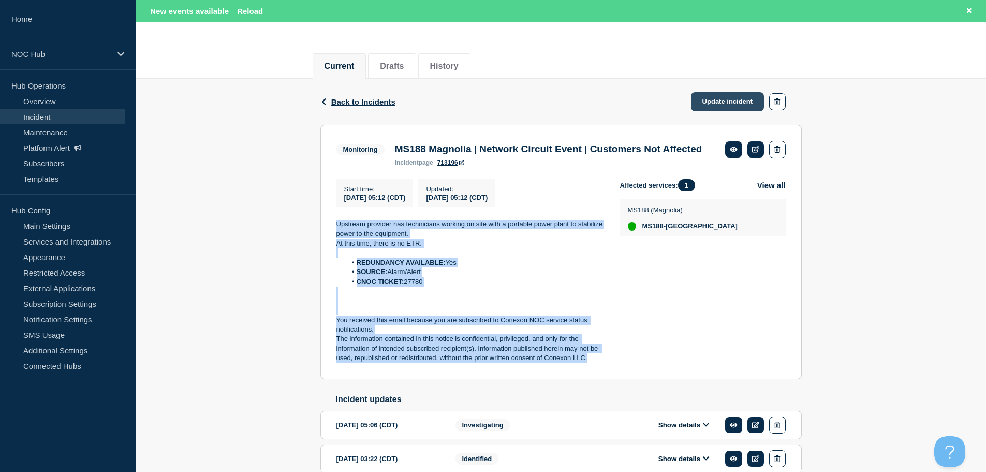
click at [708, 102] on link "Update incident" at bounding box center [728, 101] width 74 height 19
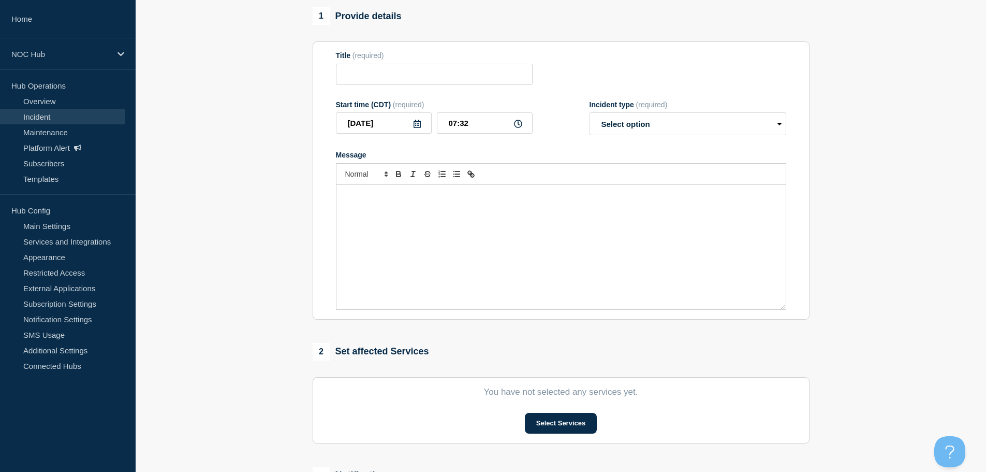
type input "MS188 Magnolia | Network Circuit Event | Customers Not Affected"
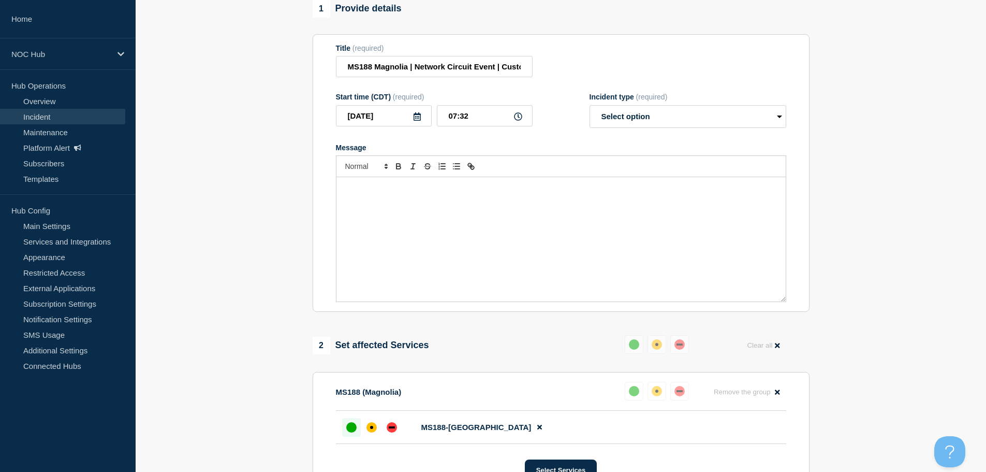
click at [367, 233] on div "Message" at bounding box center [561, 239] width 449 height 124
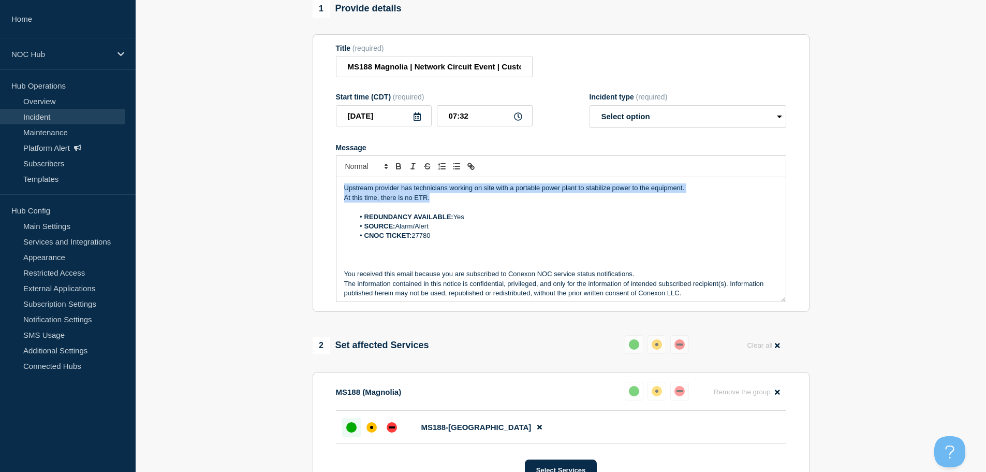
drag, startPoint x: 442, startPoint y: 203, endPoint x: 289, endPoint y: 173, distance: 156.2
click at [289, 173] on section "1 Provide details Title (required) MS188 Magnolia | Network Circuit Event | Cus…" at bounding box center [561, 416] width 851 height 832
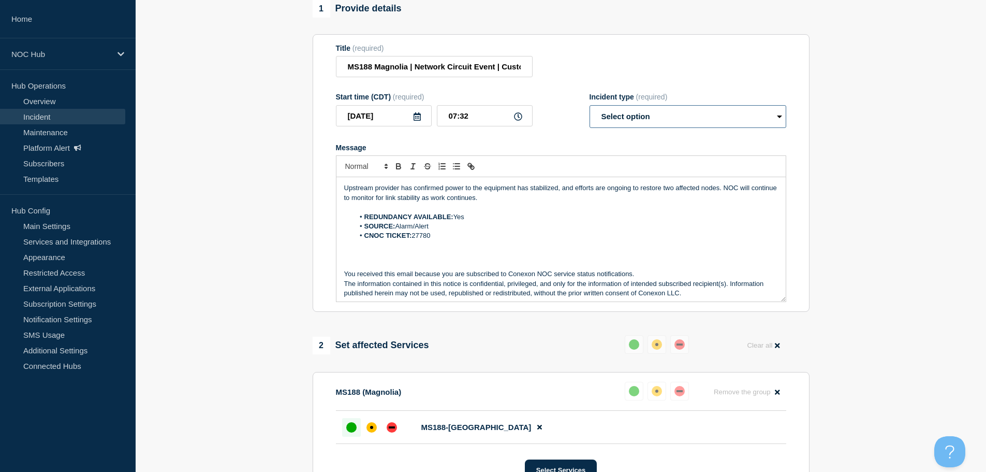
drag, startPoint x: 629, startPoint y: 126, endPoint x: 623, endPoint y: 129, distance: 5.8
click at [629, 126] on select "Select option Investigating Identified Monitoring Resolved" at bounding box center [688, 116] width 197 height 23
select select "monitoring"
click at [590, 110] on select "Select option Investigating Identified Monitoring Resolved" at bounding box center [688, 116] width 197 height 23
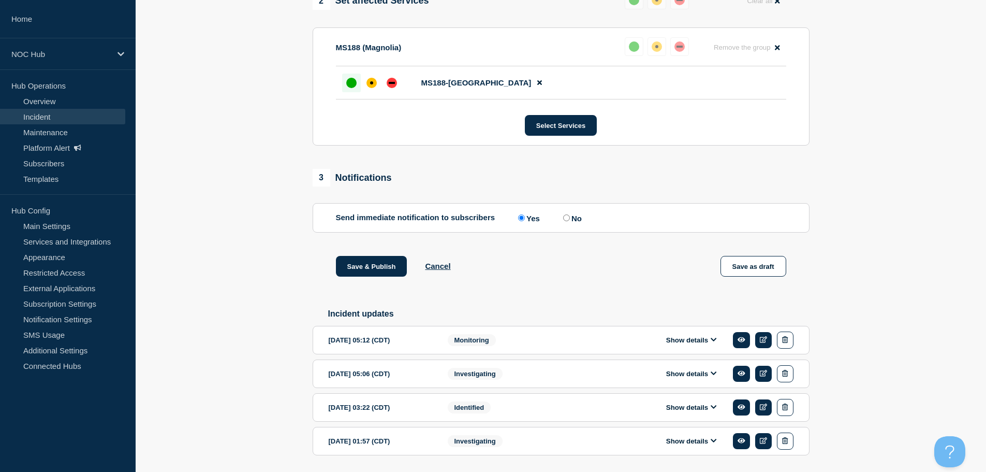
scroll to position [487, 0]
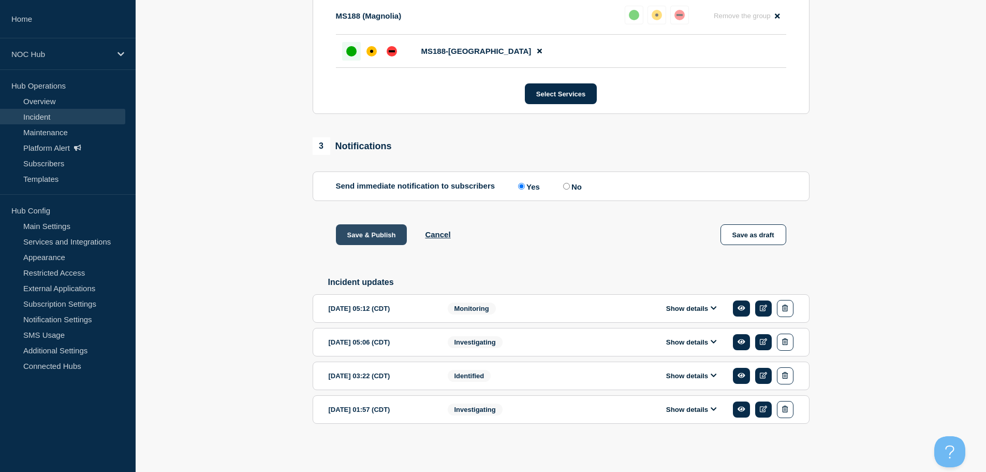
click at [374, 232] on button "Save & Publish" at bounding box center [371, 234] width 71 height 21
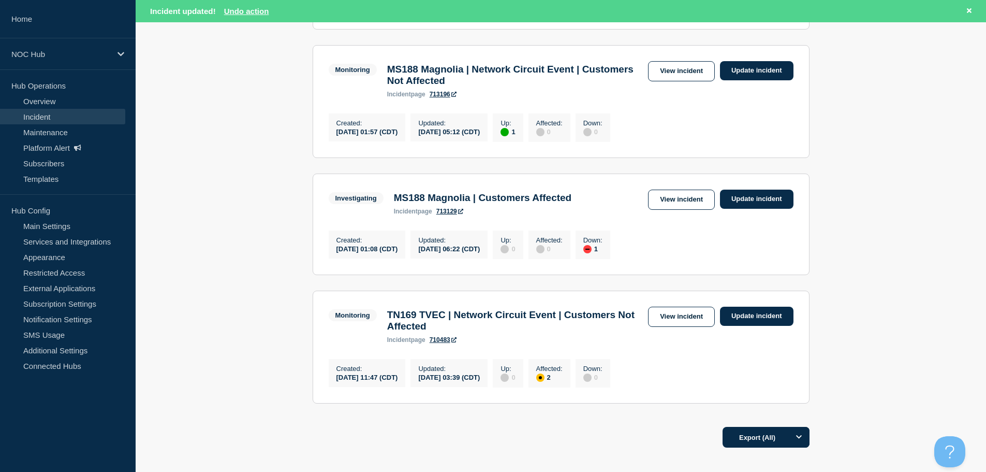
scroll to position [466, 0]
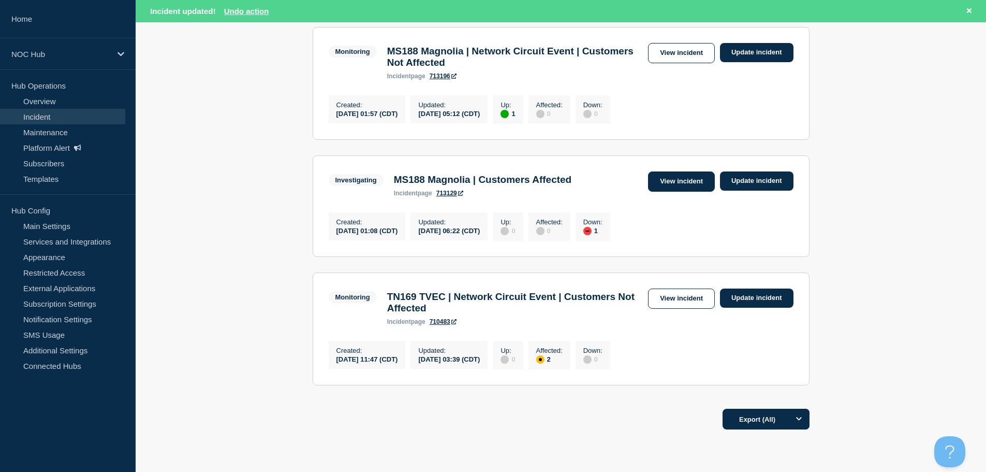
click at [691, 192] on link "View incident" at bounding box center [681, 181] width 67 height 20
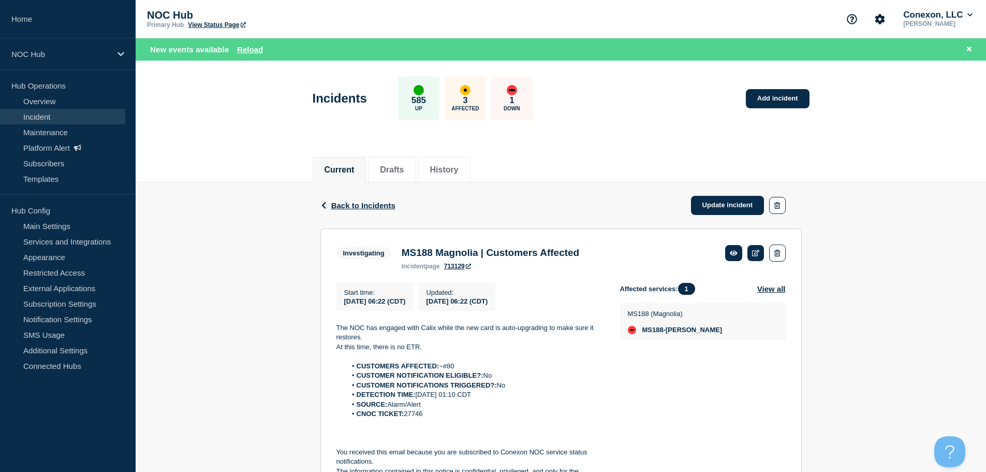
click at [47, 113] on link "Incident" at bounding box center [62, 117] width 125 height 16
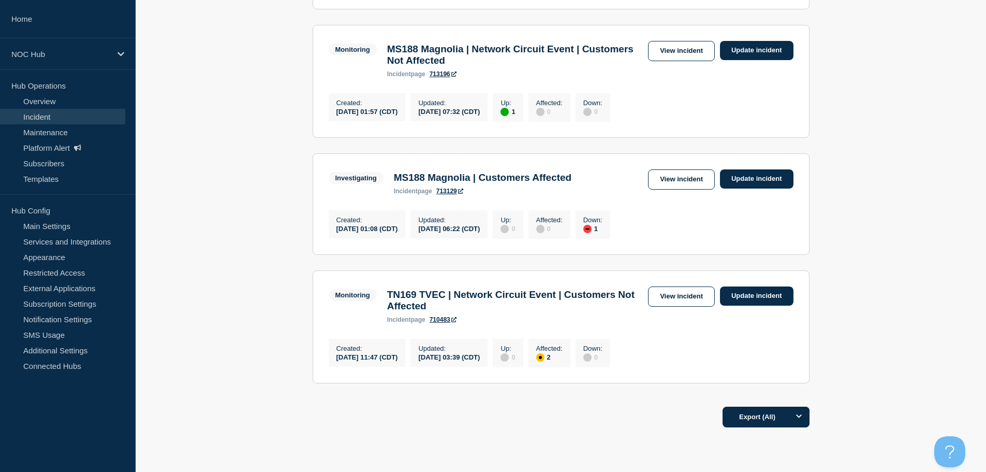
scroll to position [466, 0]
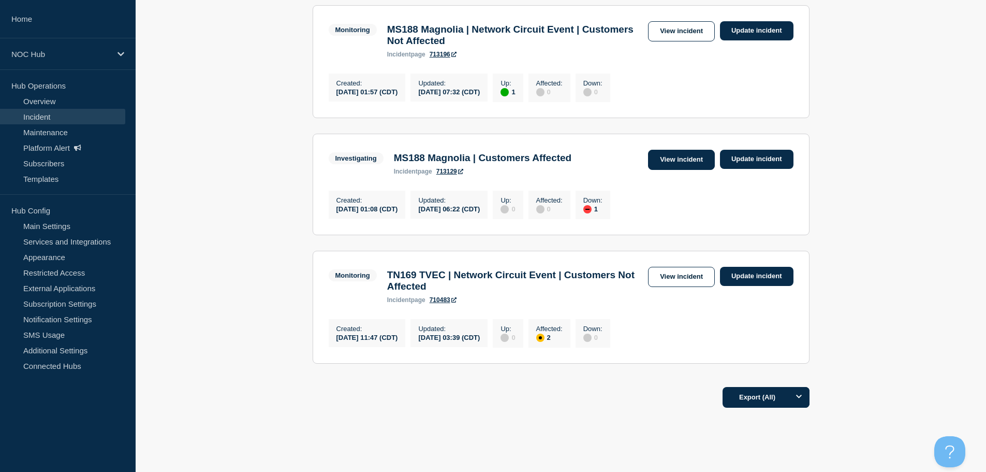
click at [679, 170] on link "View incident" at bounding box center [681, 160] width 67 height 20
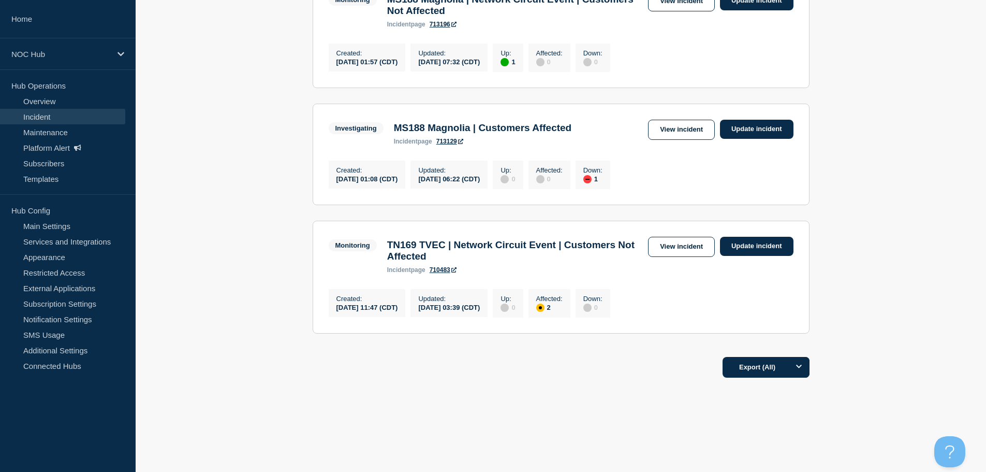
scroll to position [518, 0]
